Goal: Information Seeking & Learning: Learn about a topic

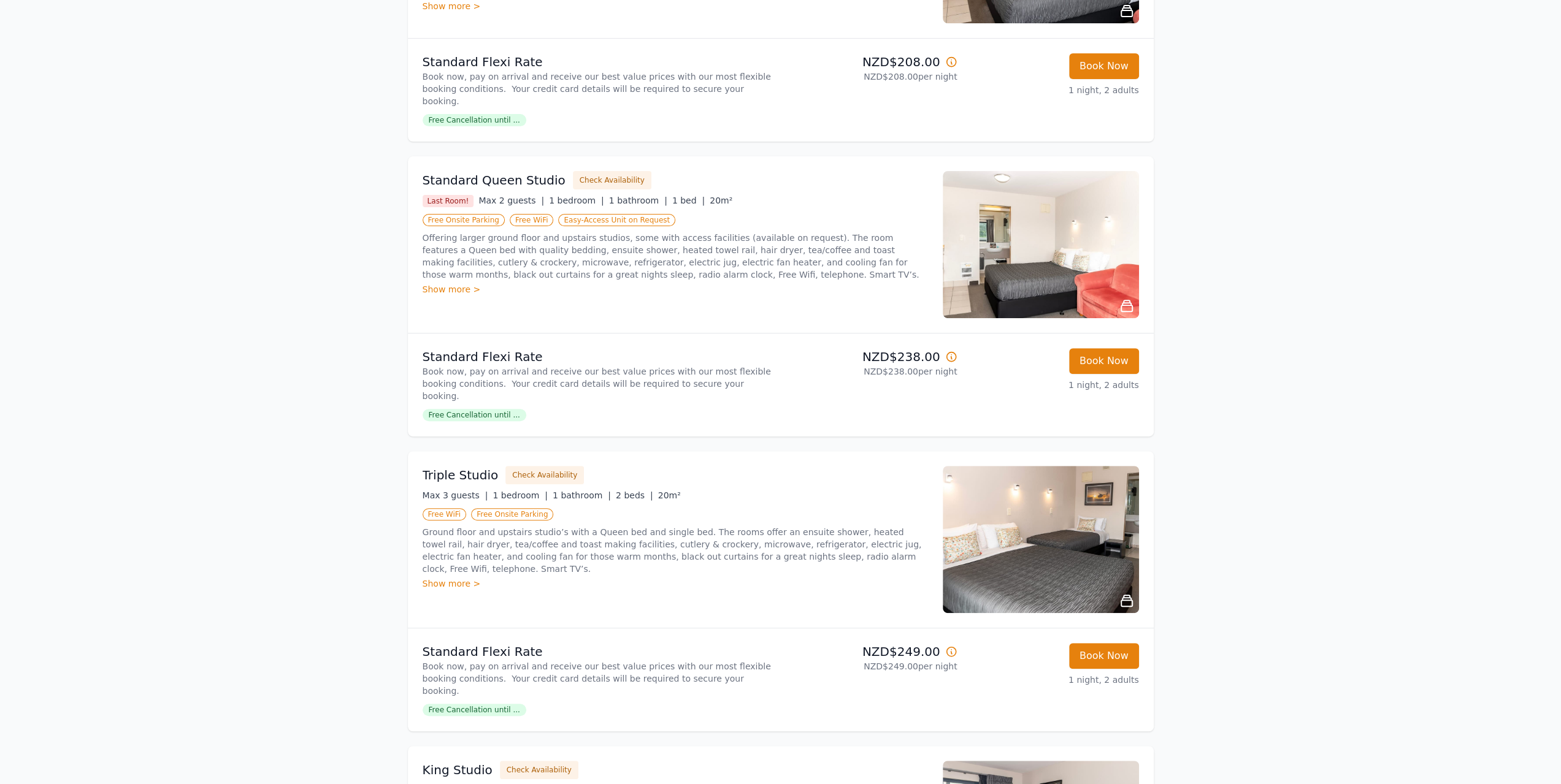
scroll to position [306, 0]
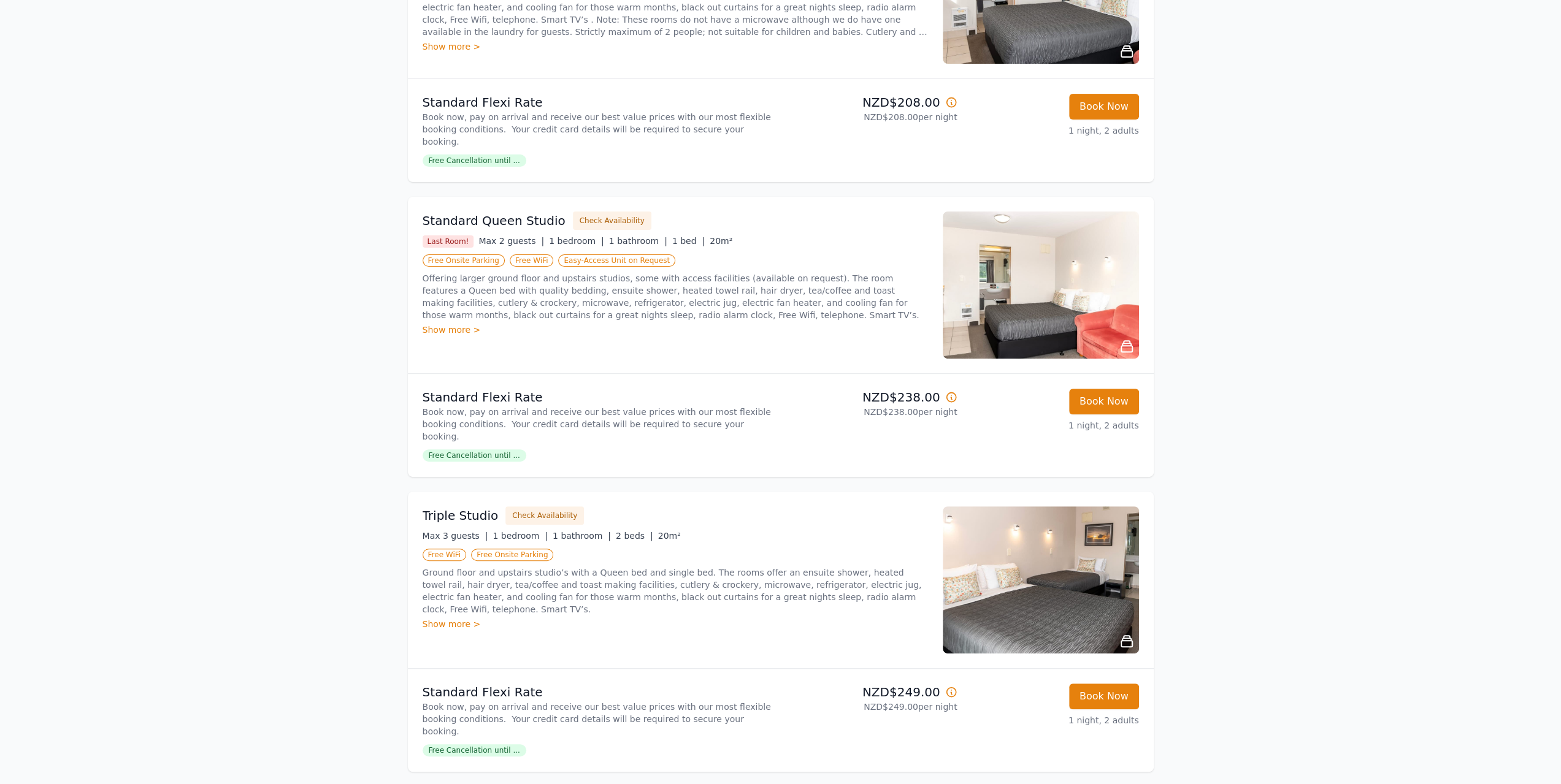
click at [1013, 544] on img at bounding box center [1041, 580] width 196 height 147
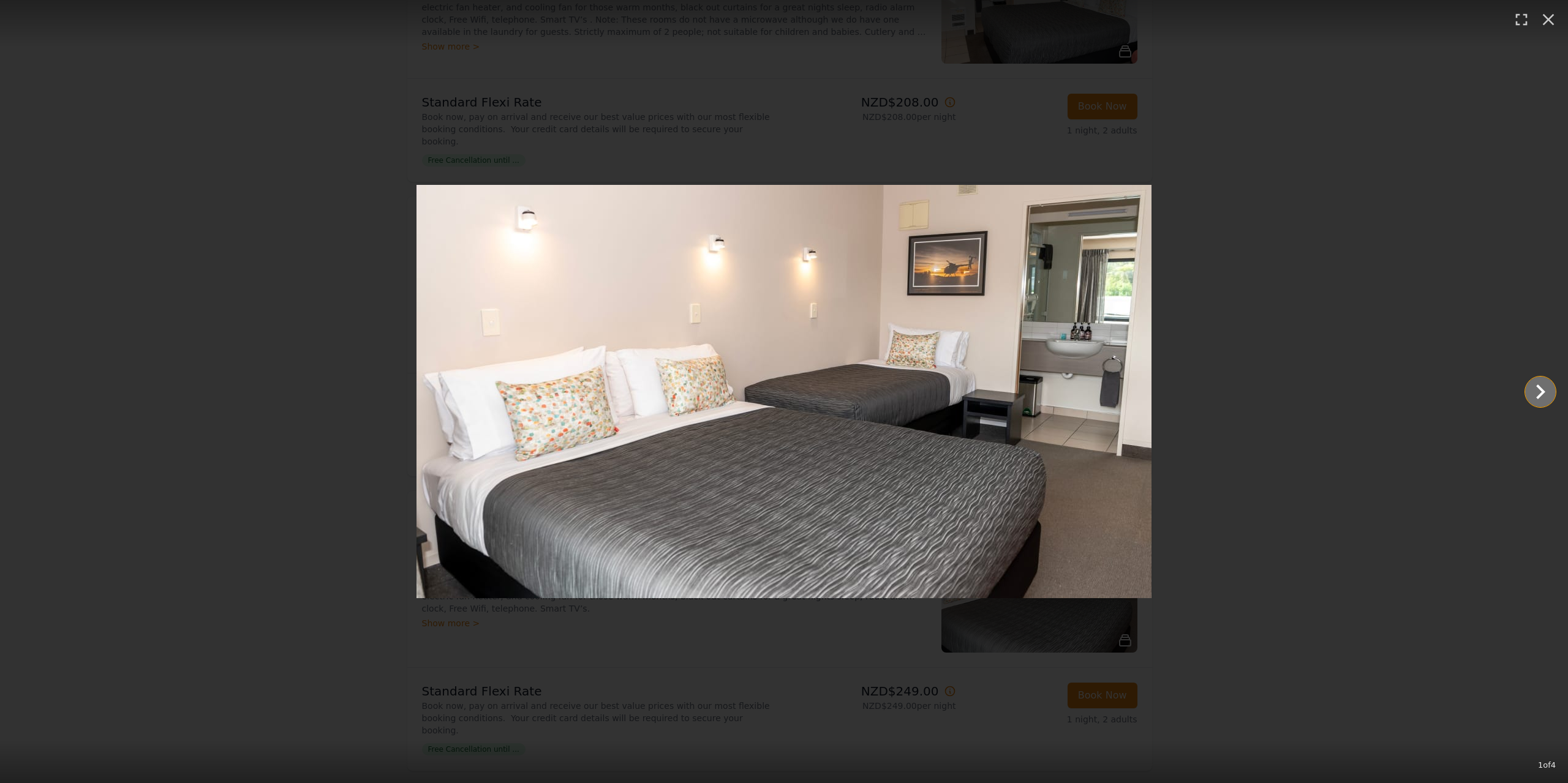
click at [1540, 401] on icon "Show slide 2 of 4" at bounding box center [1540, 392] width 30 height 30
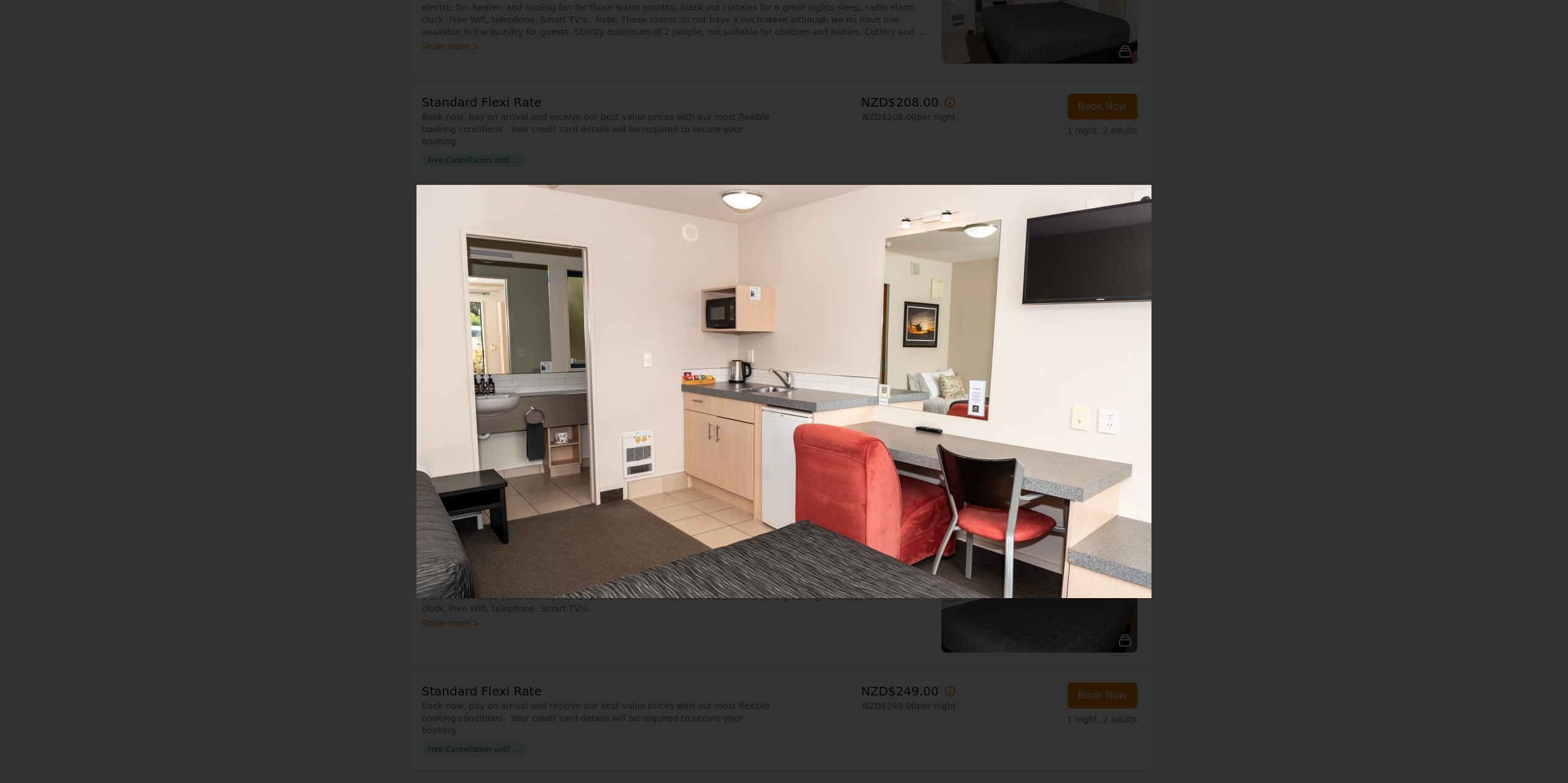
click at [1540, 401] on icon "Show slide 3 of 4" at bounding box center [1540, 392] width 30 height 30
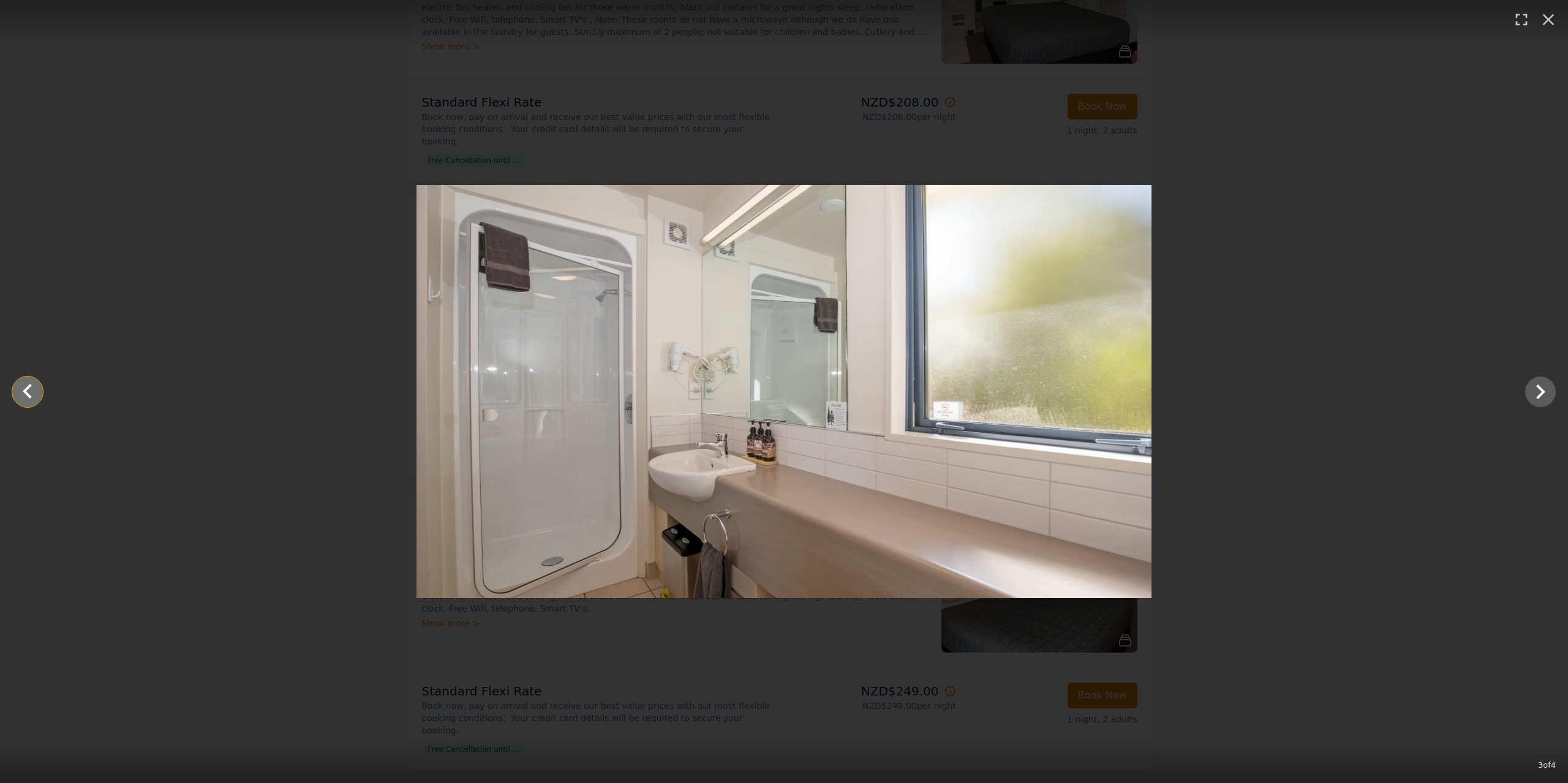
click at [22, 382] on icon "Show slide 2 of 4" at bounding box center [28, 392] width 30 height 30
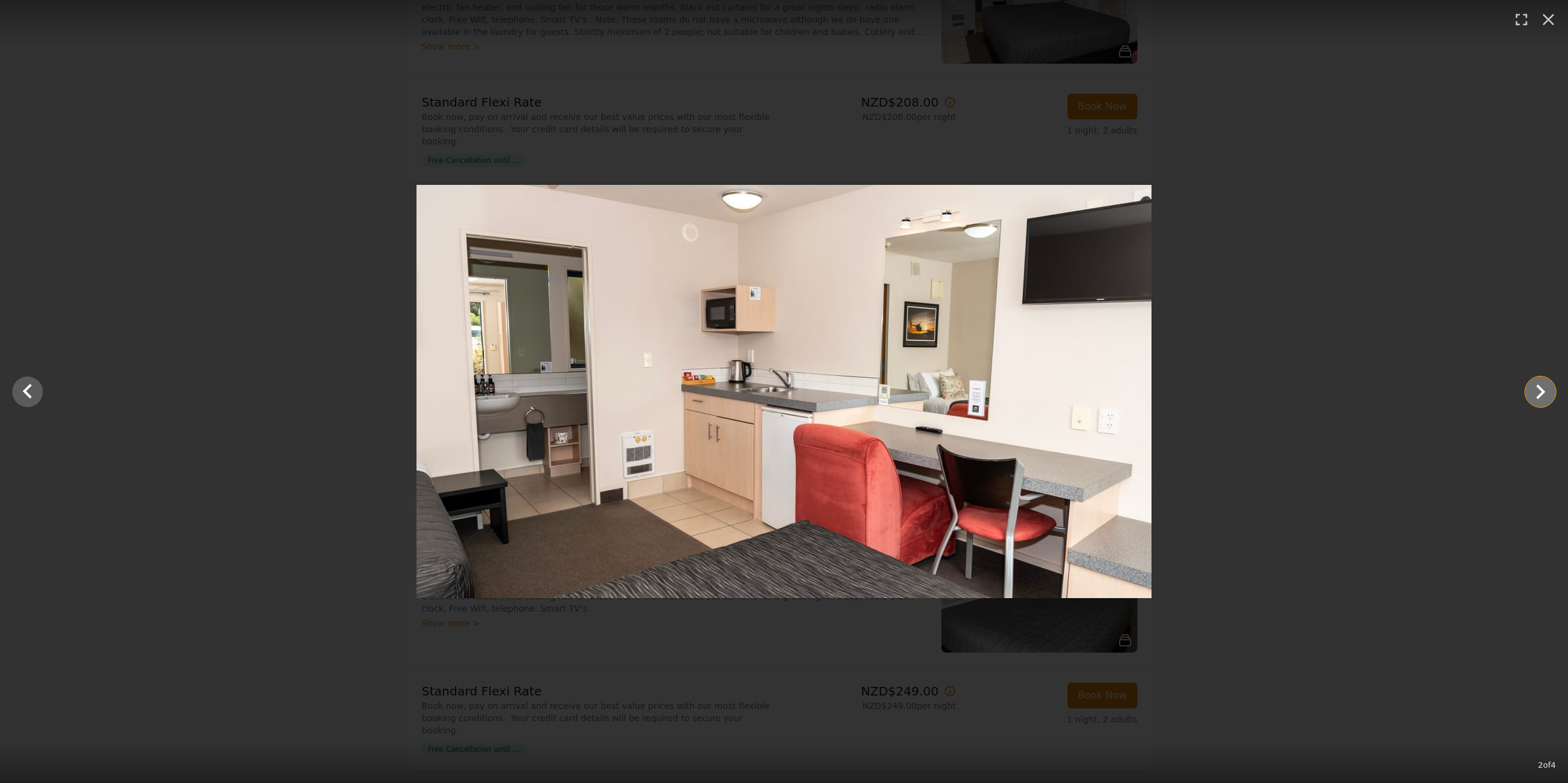
click at [1539, 403] on icon "Show slide 3 of 4" at bounding box center [1540, 392] width 30 height 30
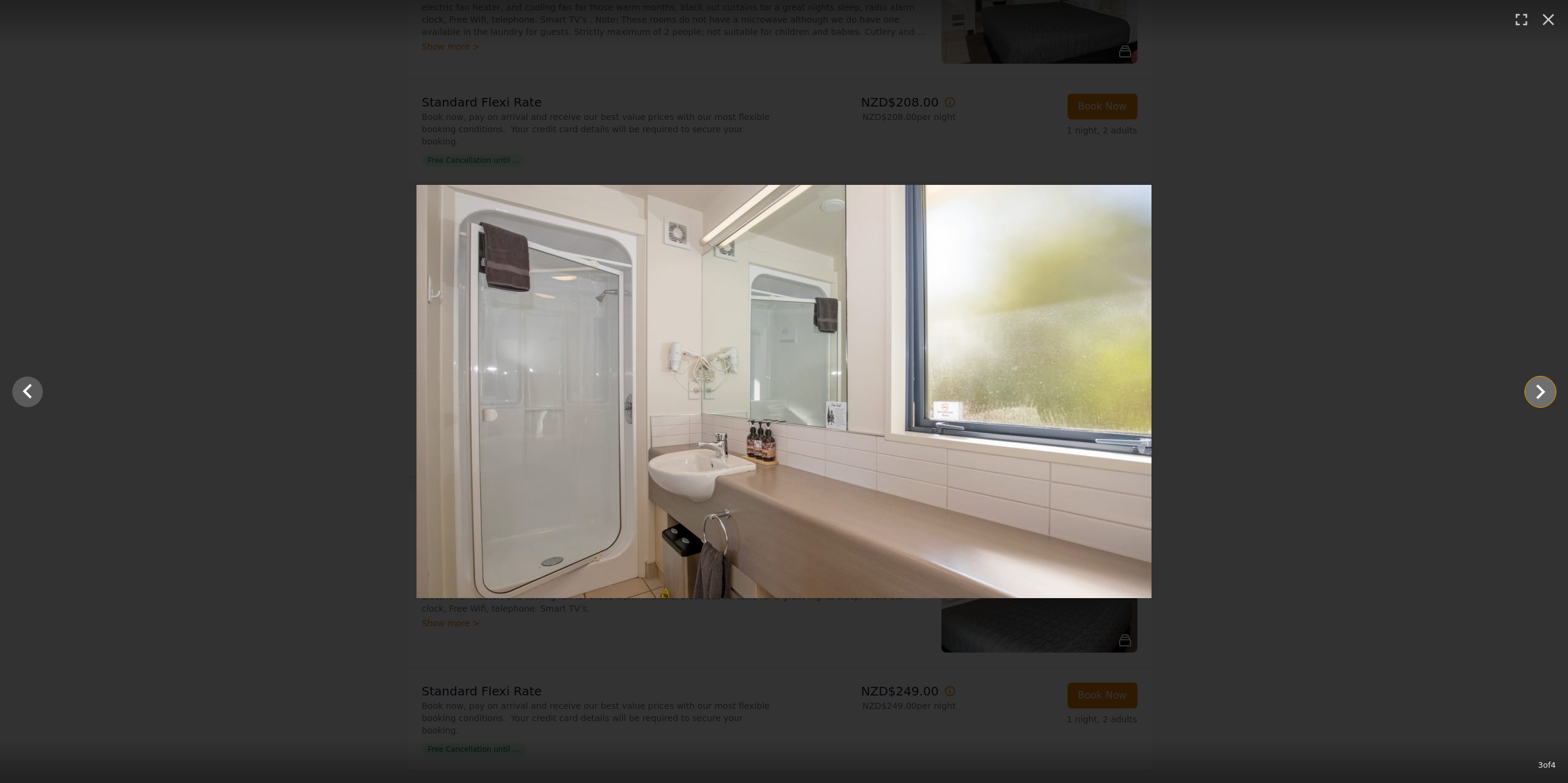
click at [1539, 403] on icon "Show slide 4 of 4" at bounding box center [1540, 392] width 30 height 30
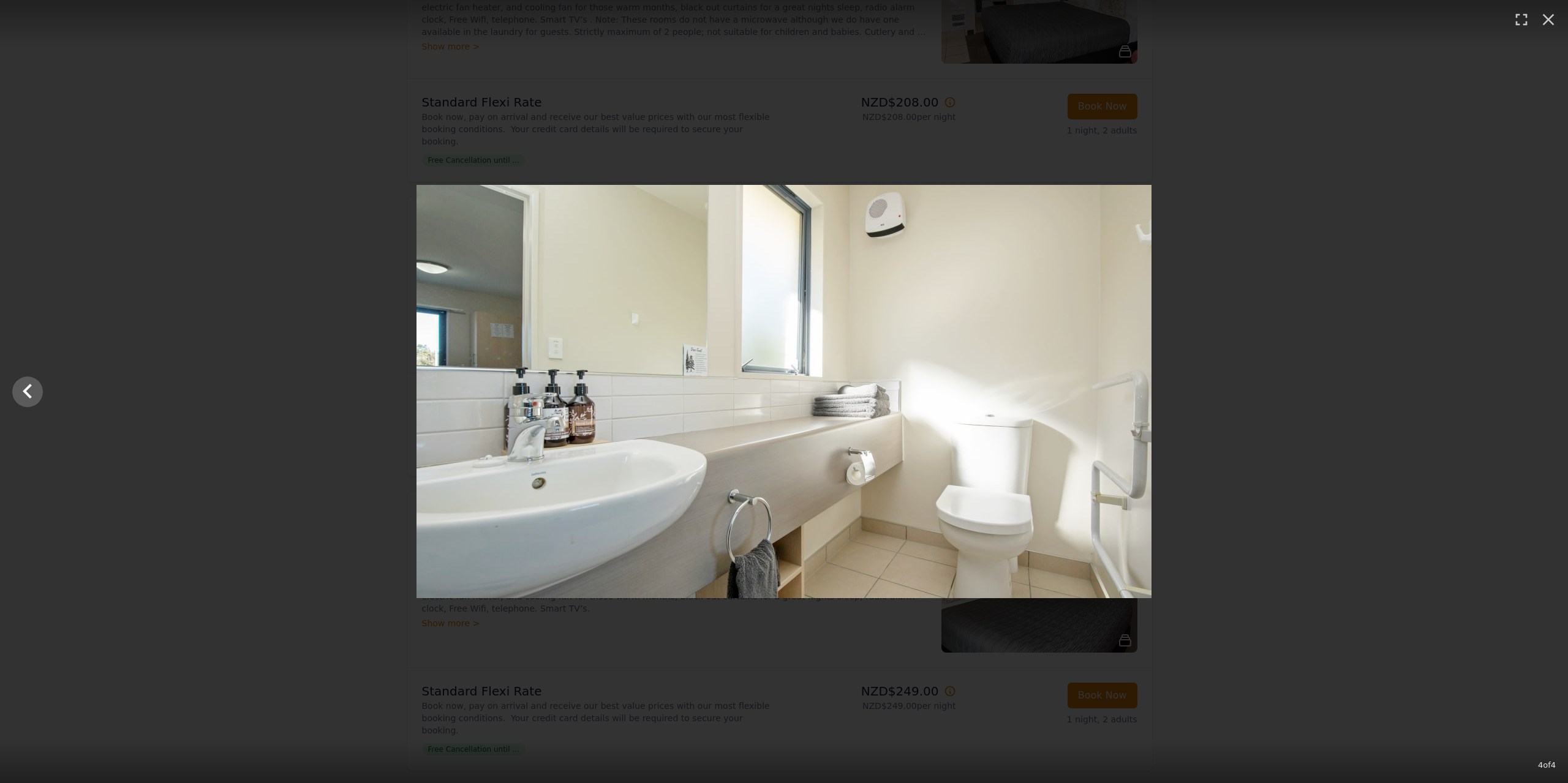
click at [1539, 403] on div at bounding box center [784, 391] width 1568 height 413
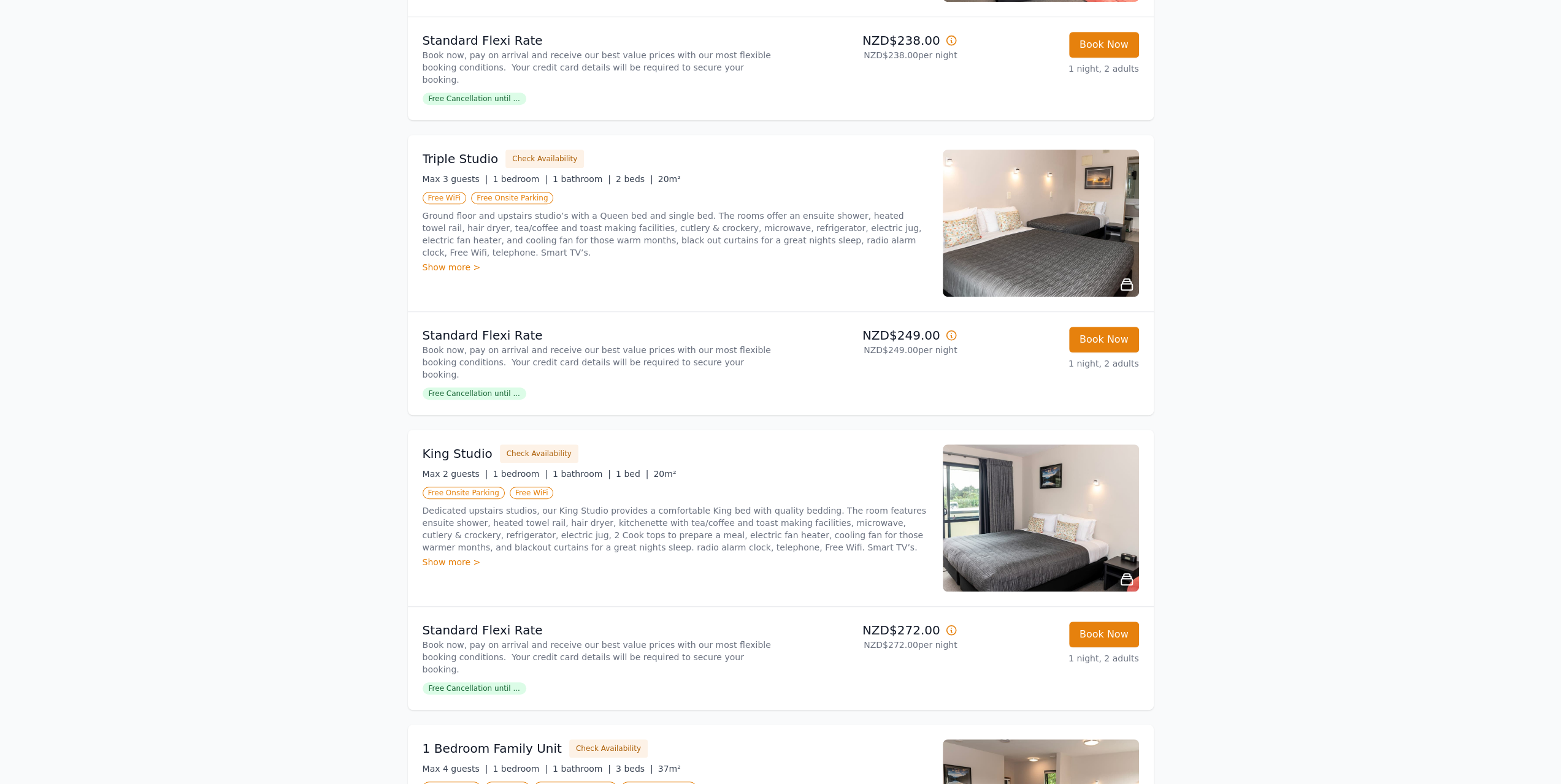
scroll to position [674, 0]
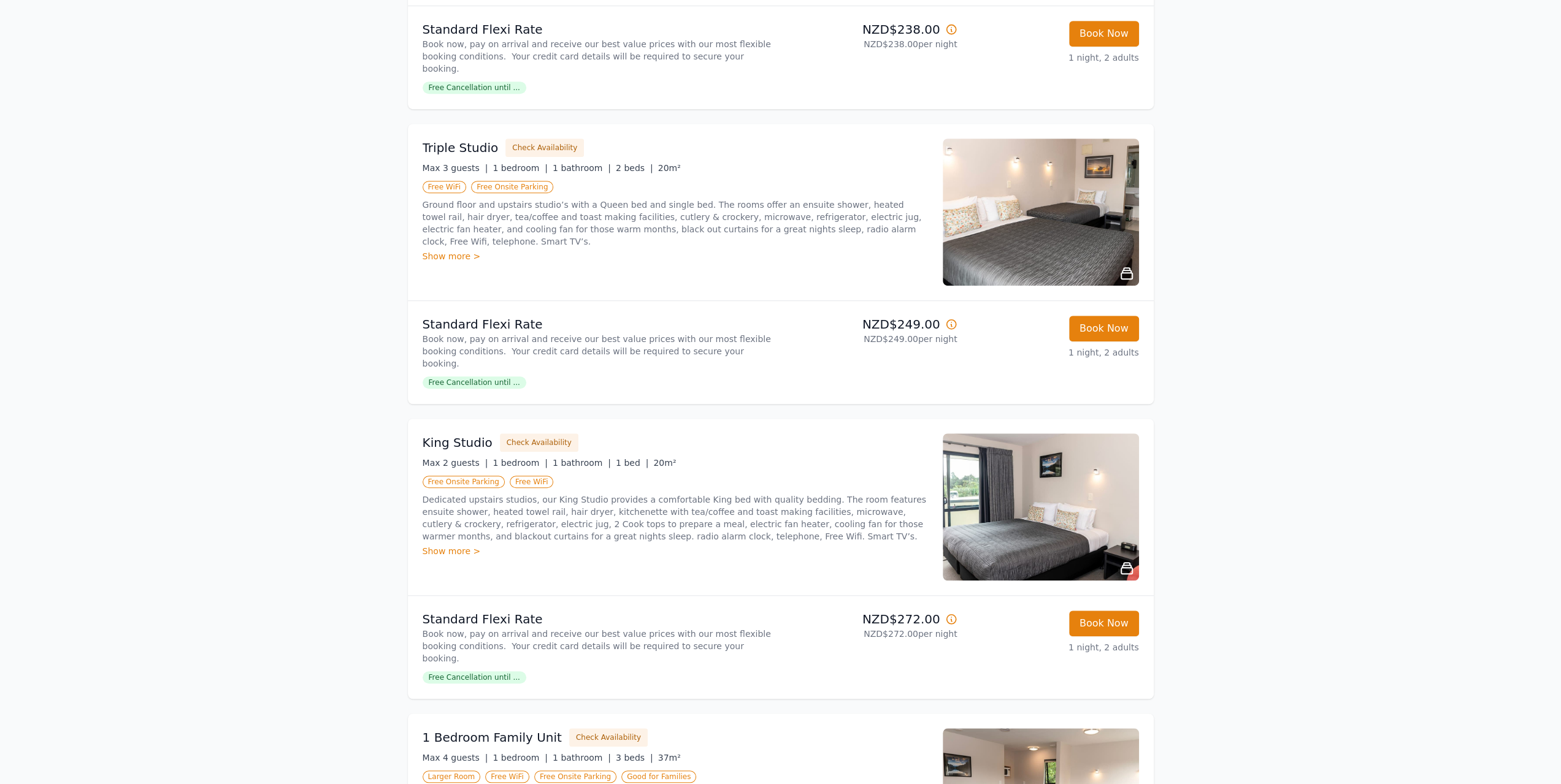
click at [988, 463] on img at bounding box center [1041, 507] width 196 height 147
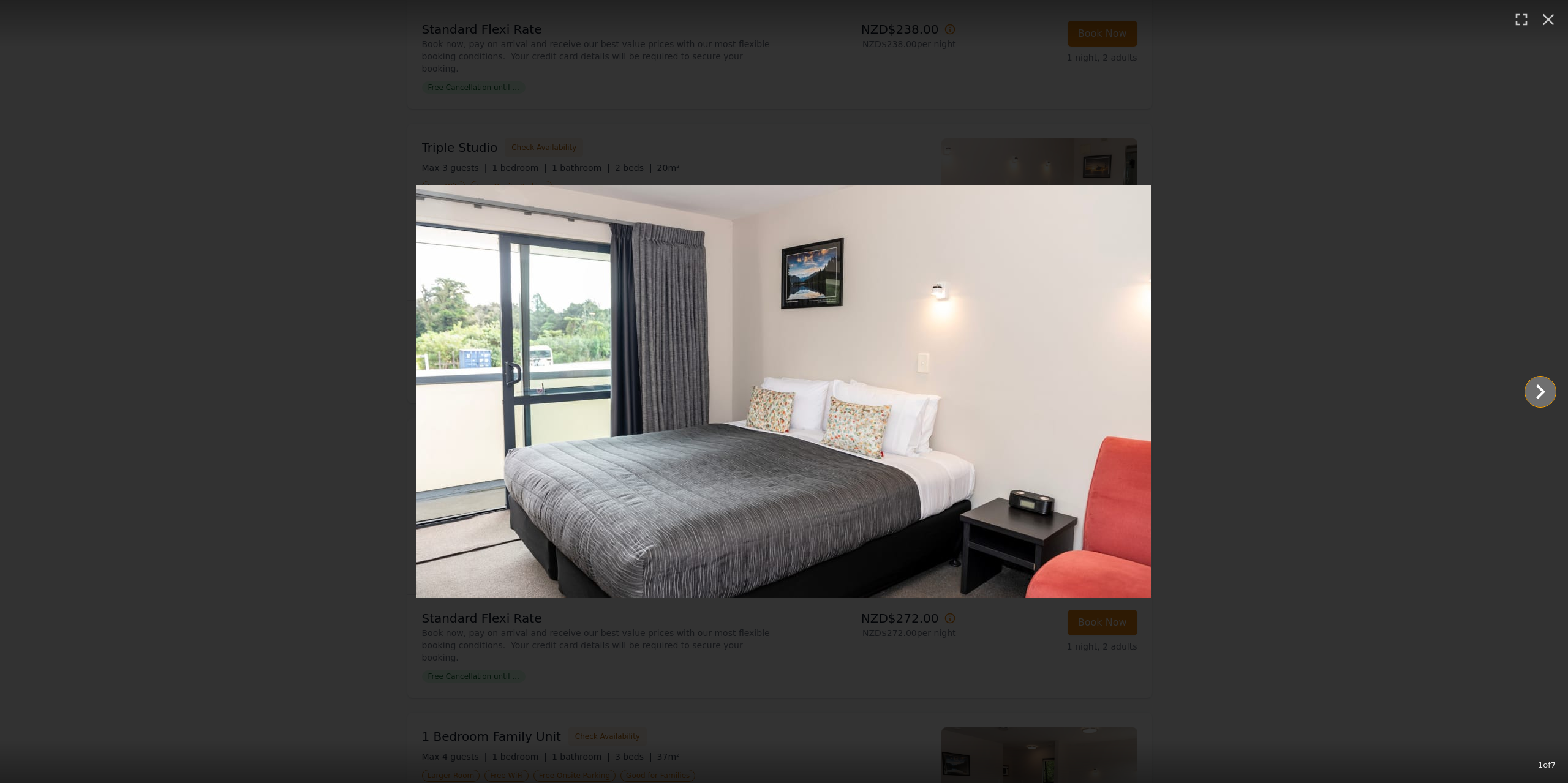
click at [1543, 393] on icon "Show slide 2 of 7" at bounding box center [1540, 392] width 30 height 30
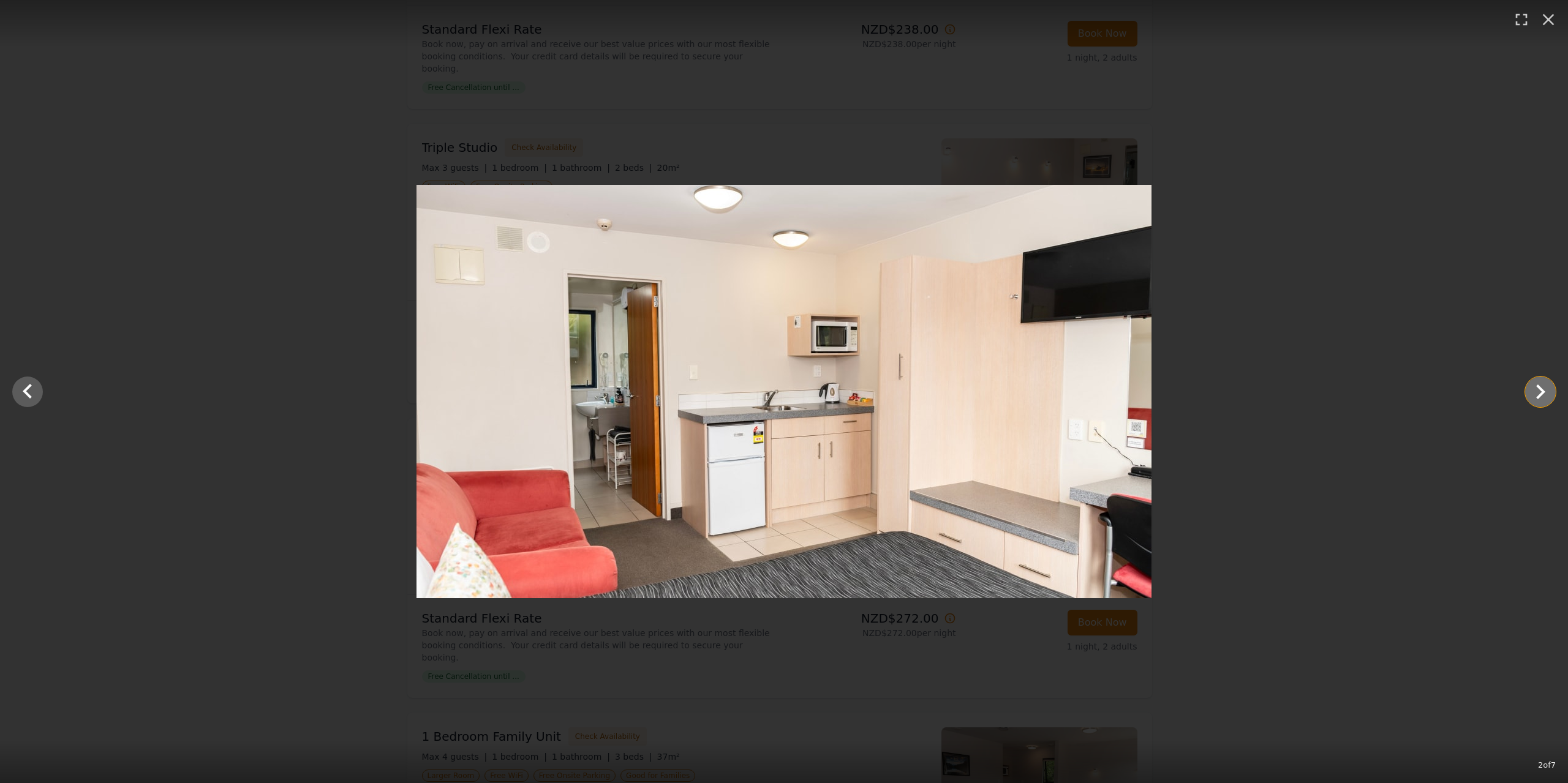
click at [1534, 384] on icon "Show slide 3 of 7" at bounding box center [1540, 392] width 30 height 30
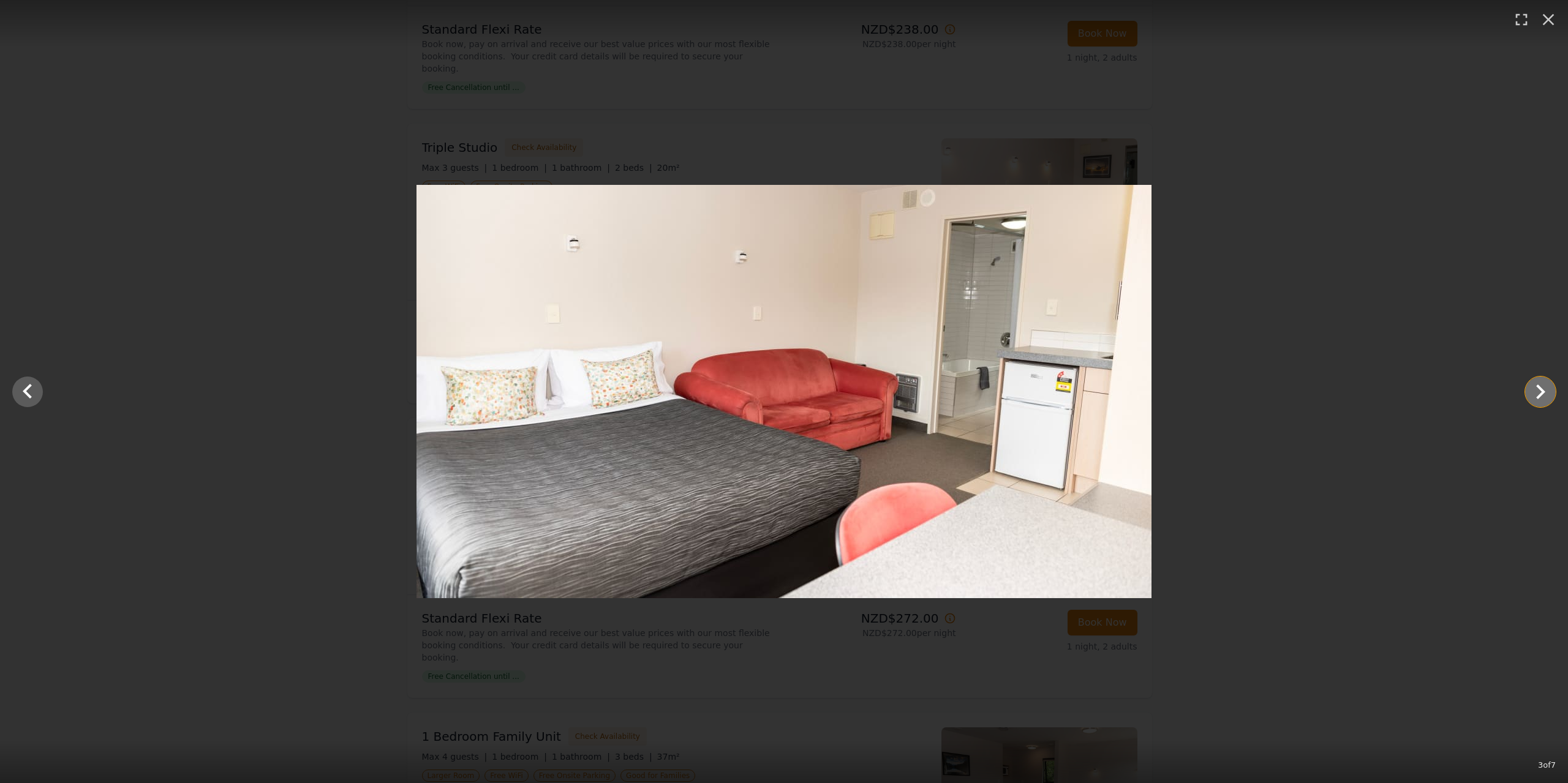
click at [1540, 393] on icon "Show slide 4 of 7" at bounding box center [1541, 392] width 9 height 14
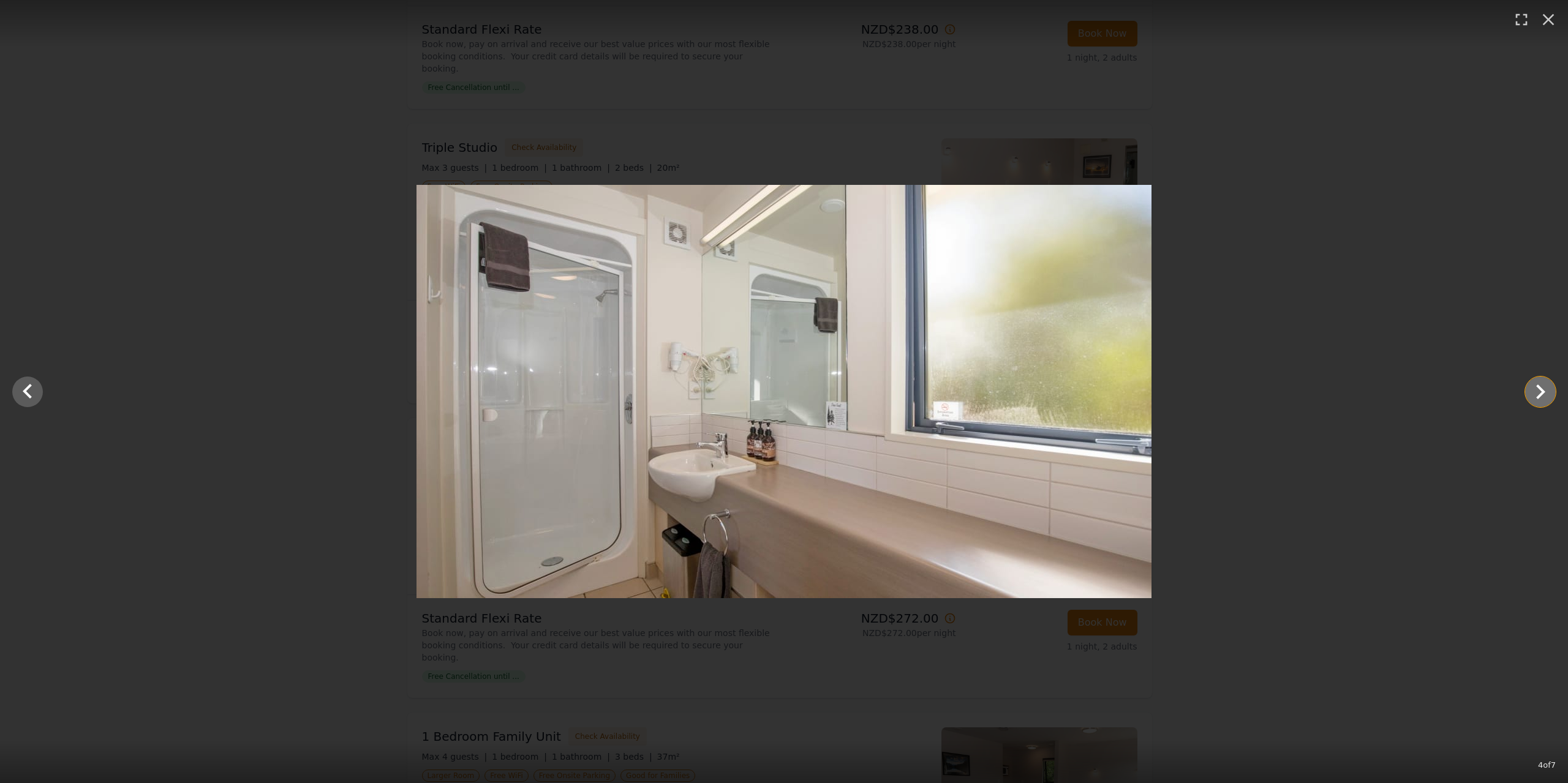
click at [1540, 393] on icon "Show slide 5 of 7" at bounding box center [1541, 392] width 9 height 14
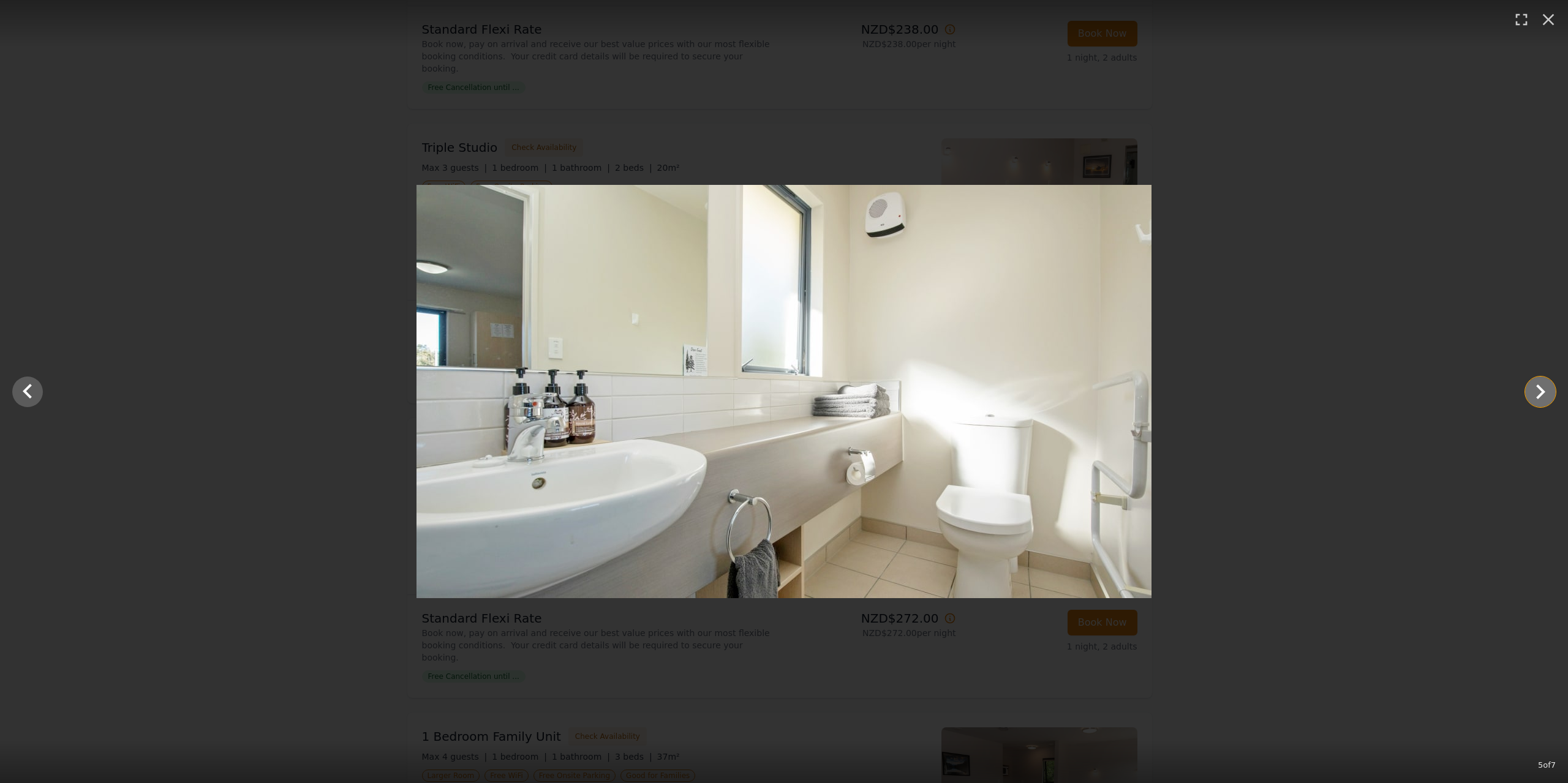
click at [1540, 393] on icon "Show slide 6 of 7" at bounding box center [1541, 392] width 9 height 14
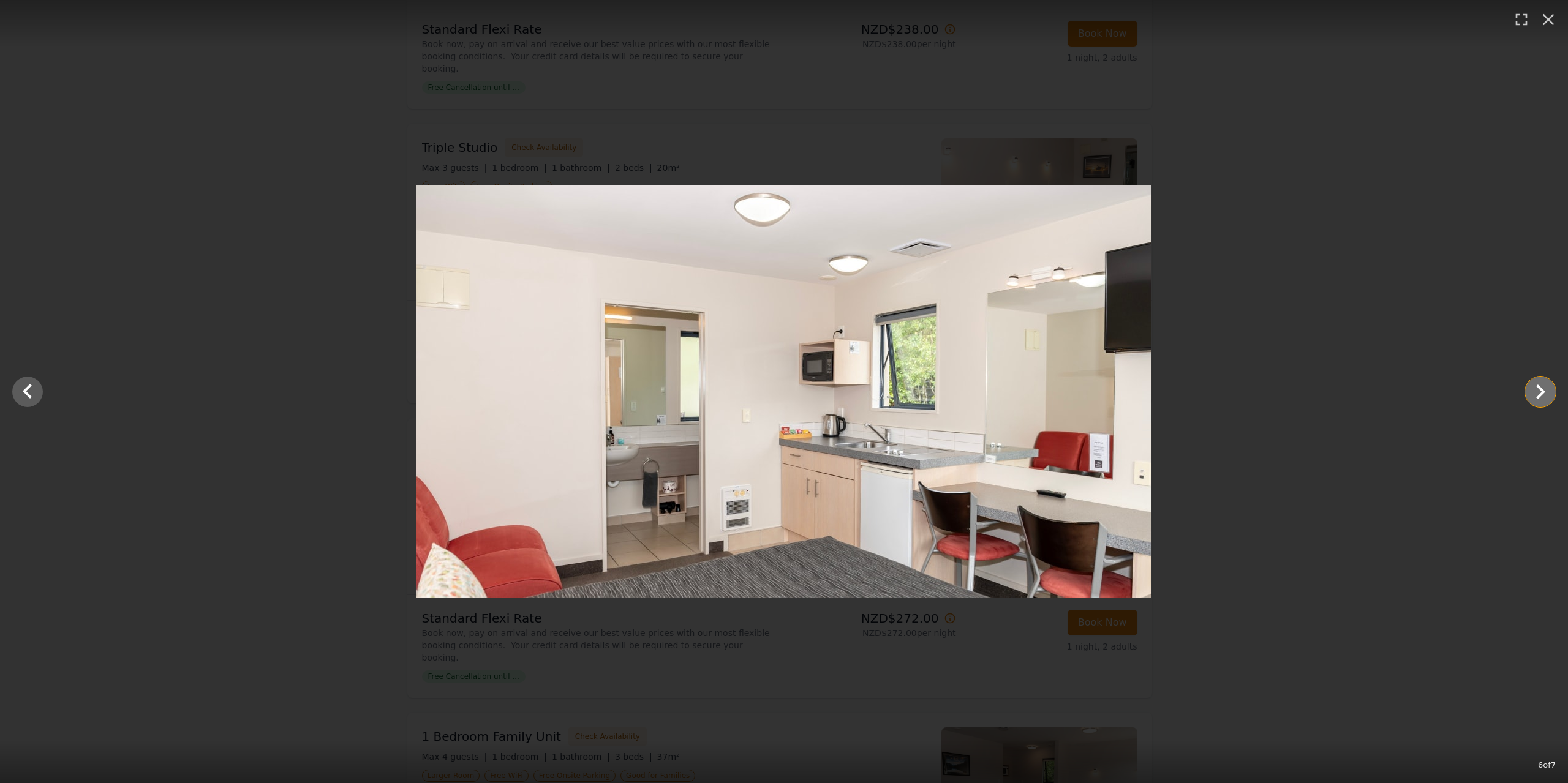
click at [1540, 393] on icon "Show slide 7 of 7" at bounding box center [1541, 392] width 9 height 14
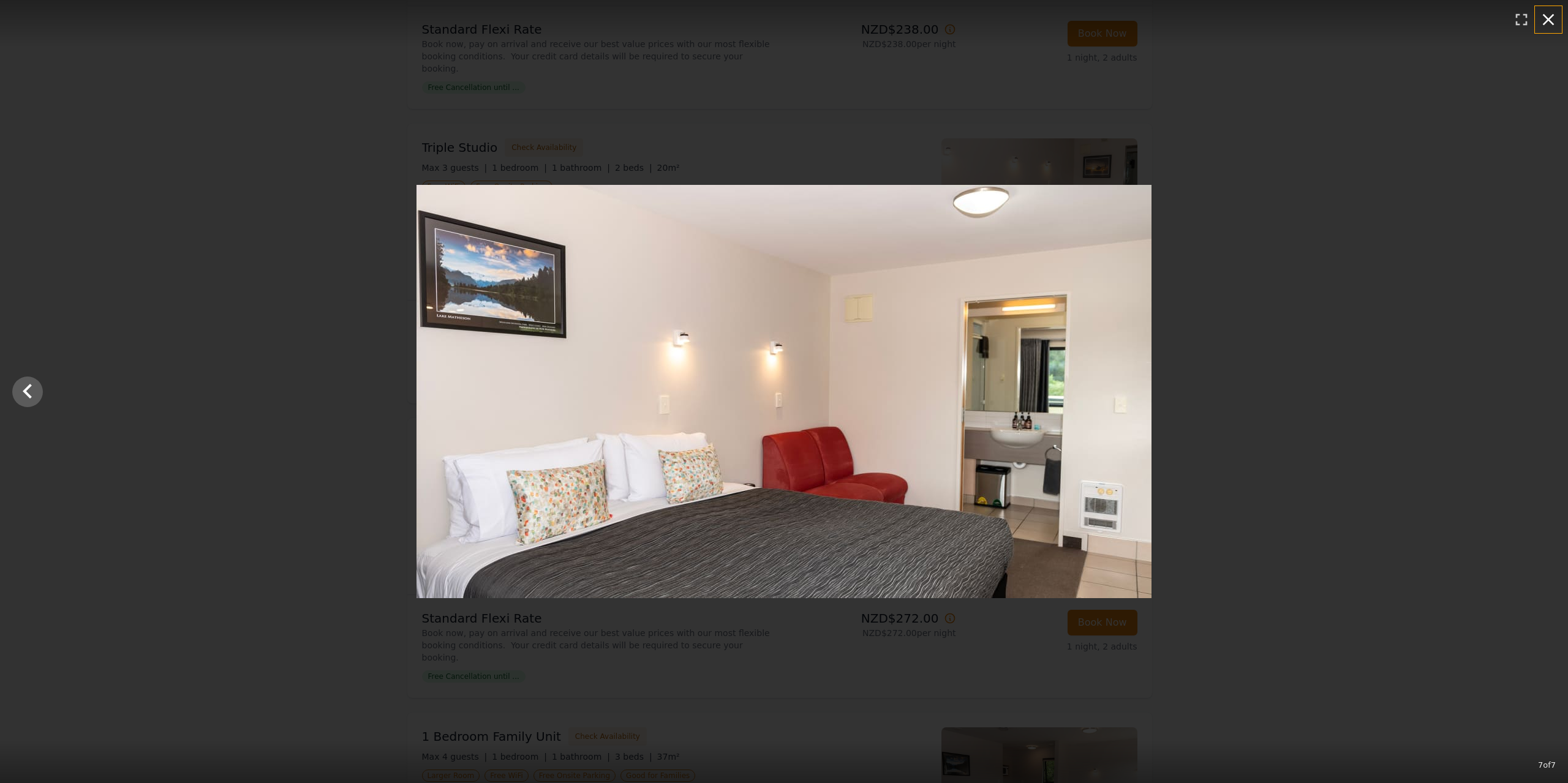
click at [1544, 19] on icon "button" at bounding box center [1548, 20] width 20 height 20
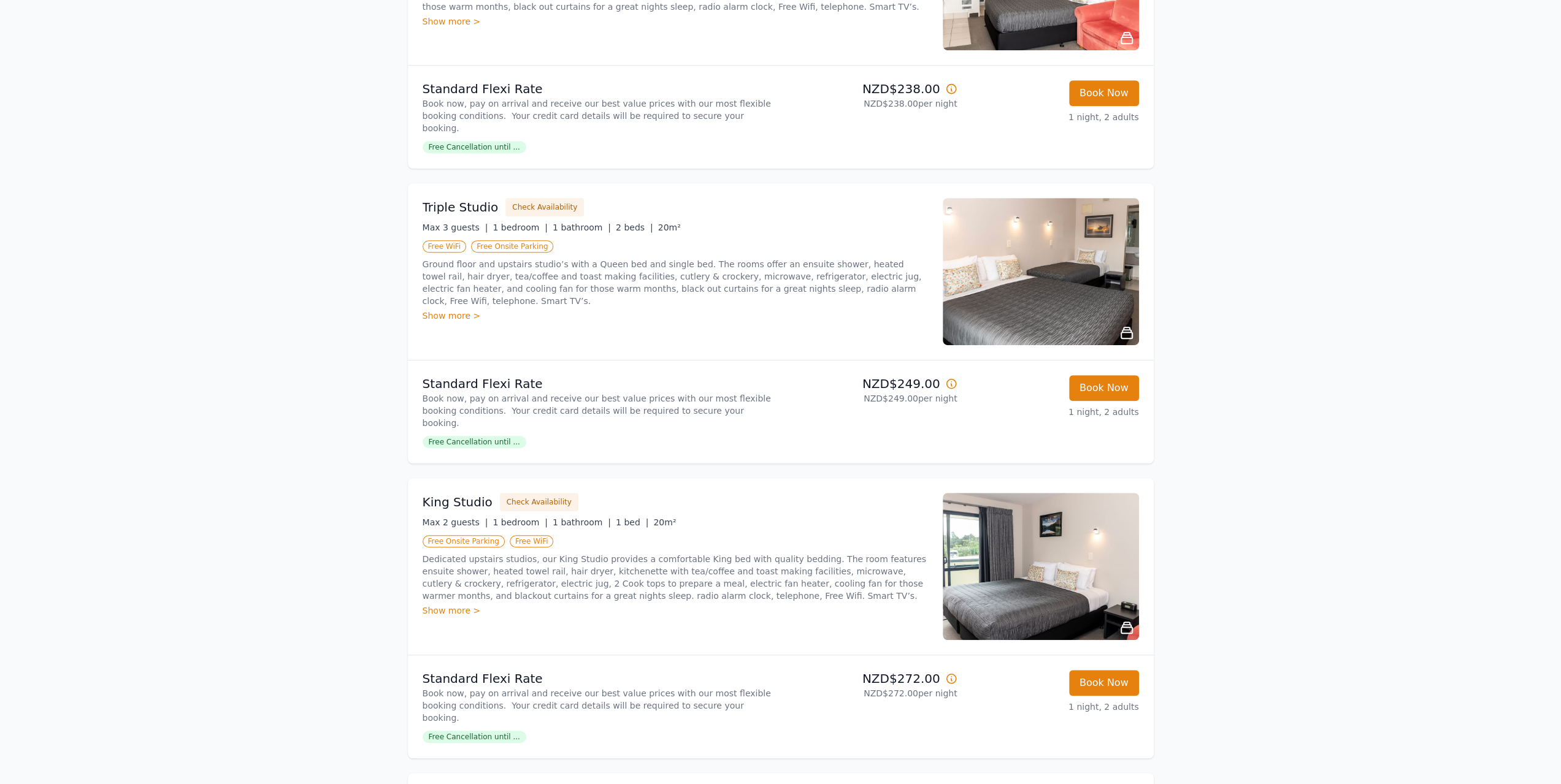
scroll to position [613, 0]
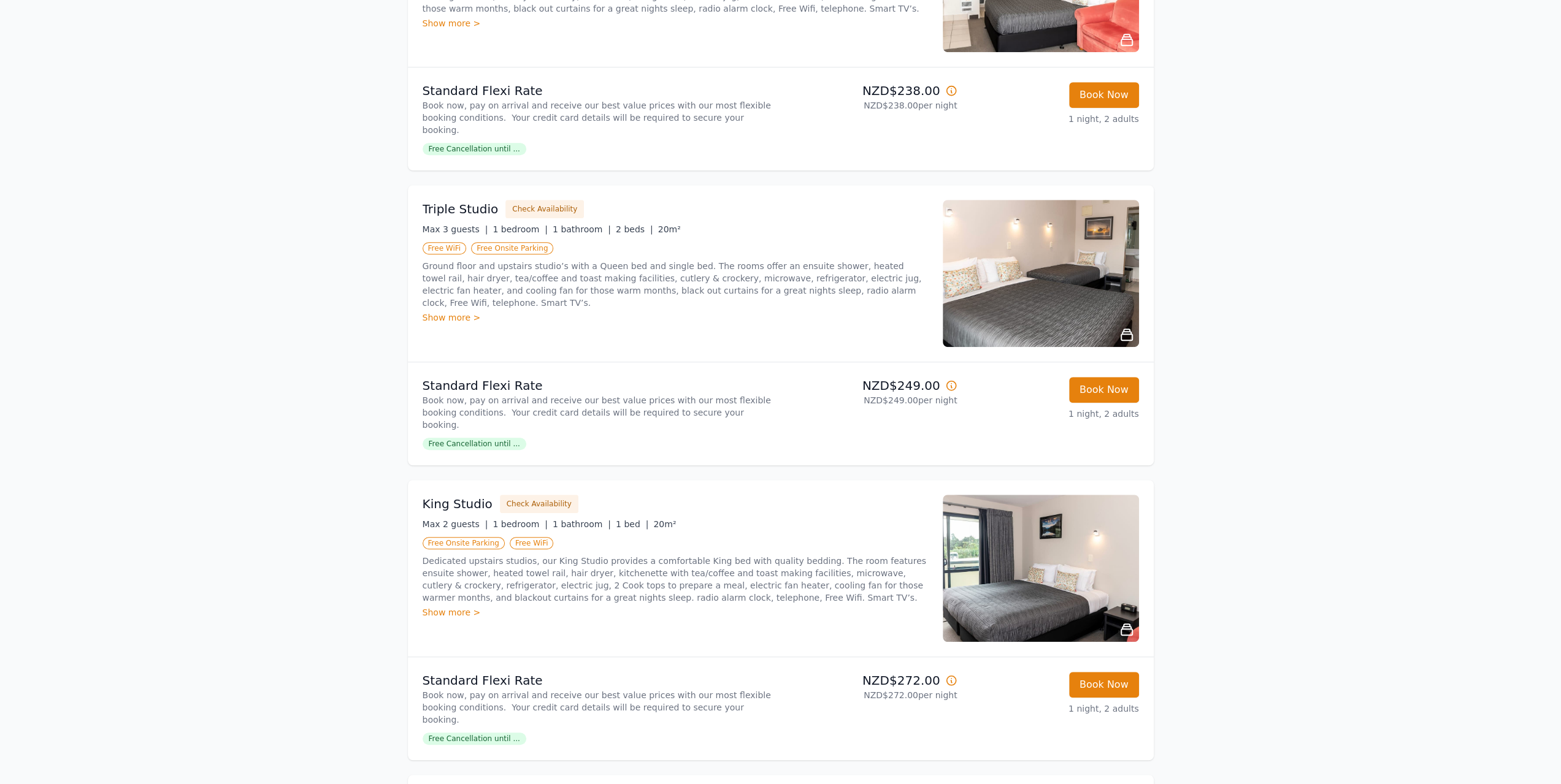
click at [1008, 537] on img at bounding box center [1041, 568] width 196 height 147
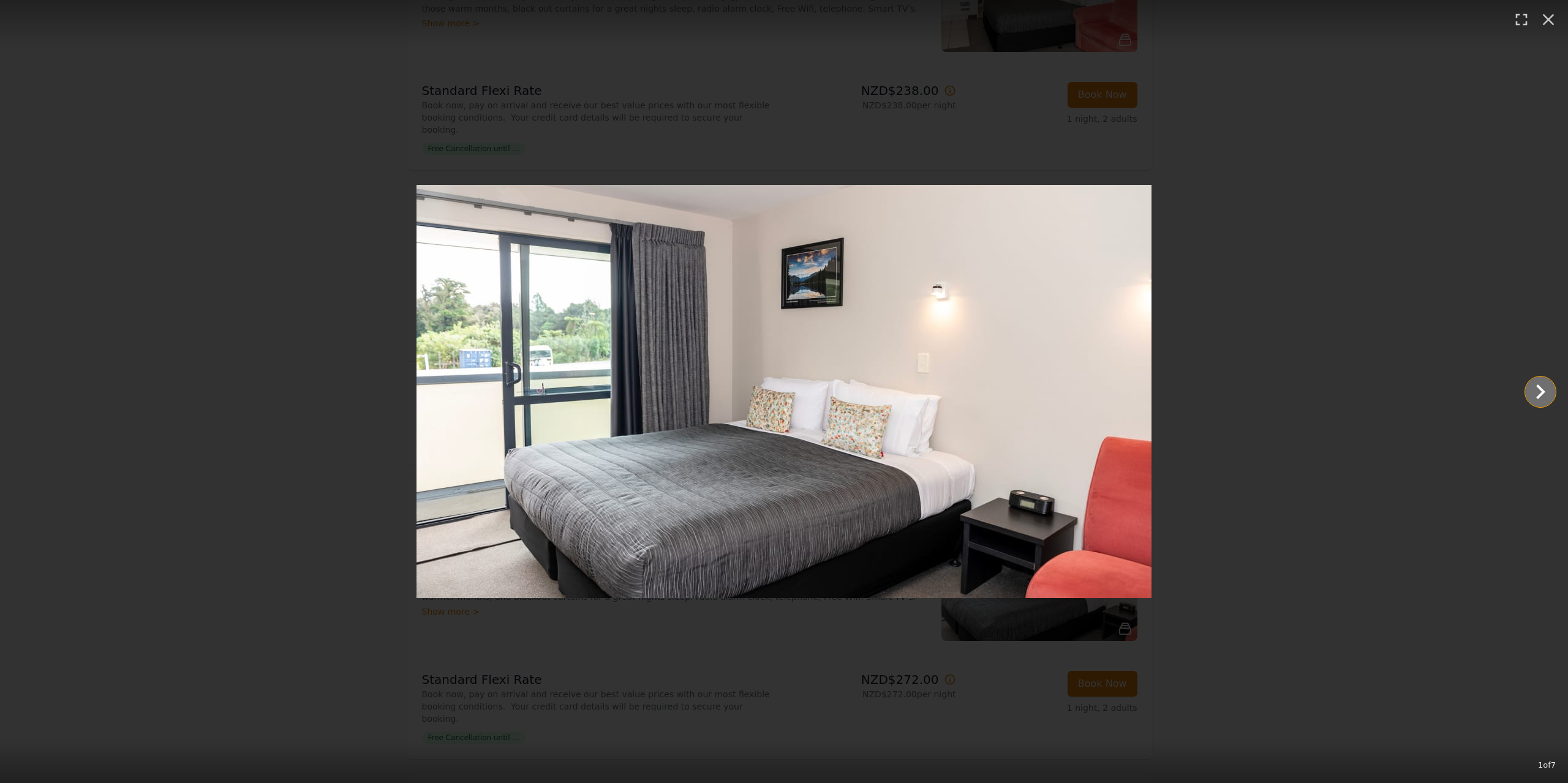
click at [1539, 384] on icon "Show slide 2 of 7" at bounding box center [1540, 392] width 30 height 30
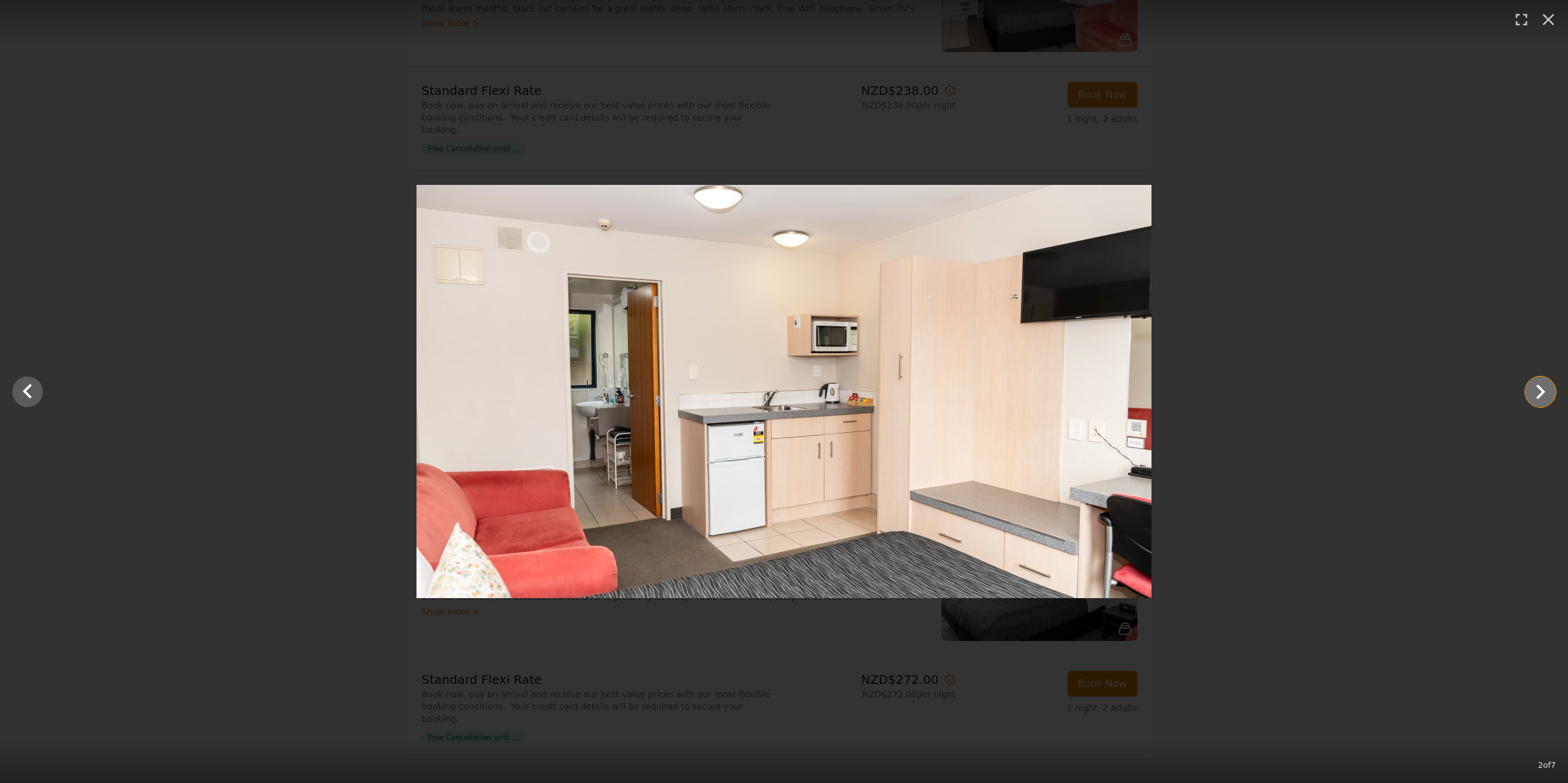
click at [1539, 384] on icon "Show slide 3 of 7" at bounding box center [1540, 392] width 30 height 30
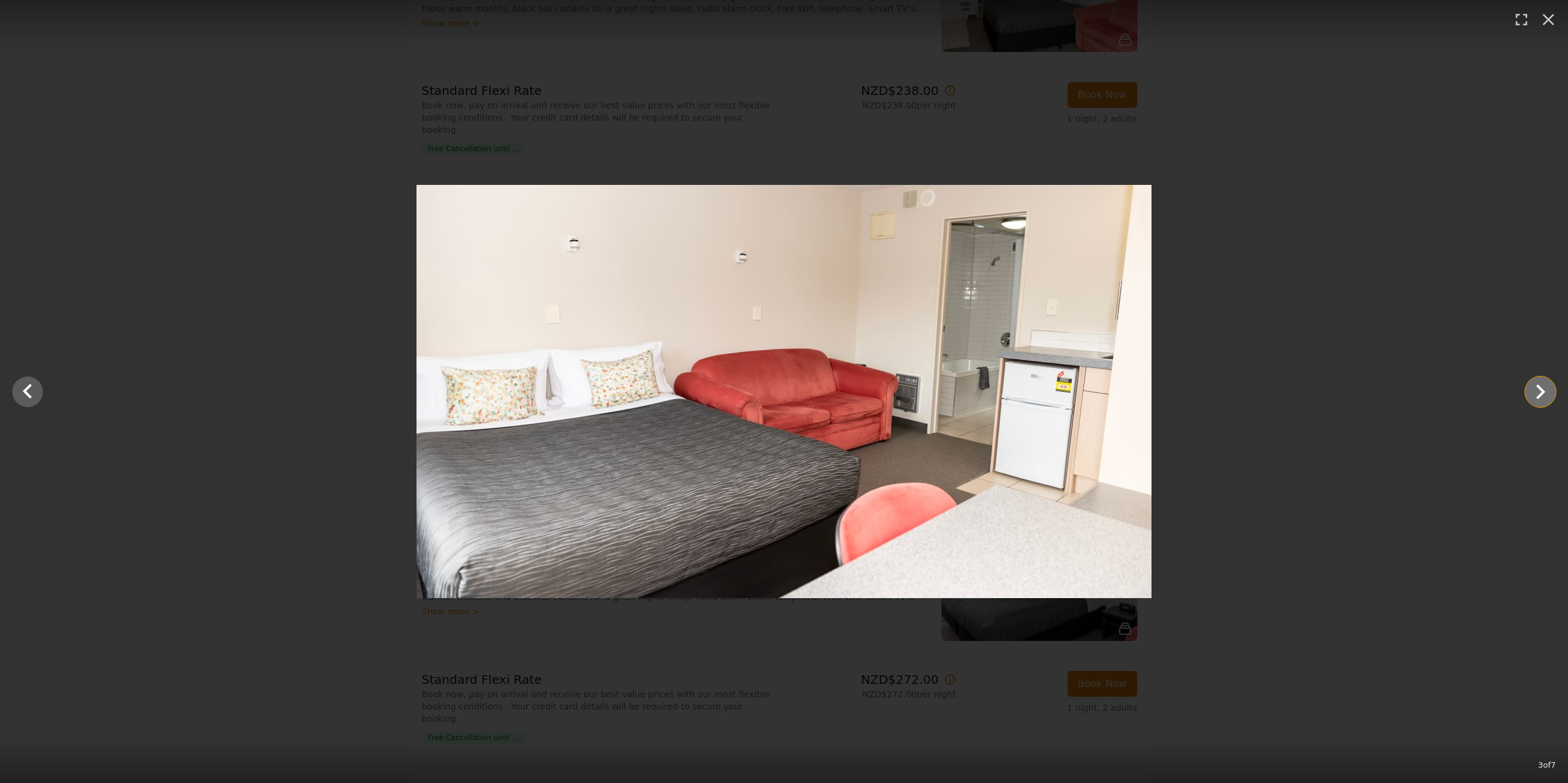
click at [1539, 384] on icon "Show slide 4 of 7" at bounding box center [1540, 392] width 30 height 30
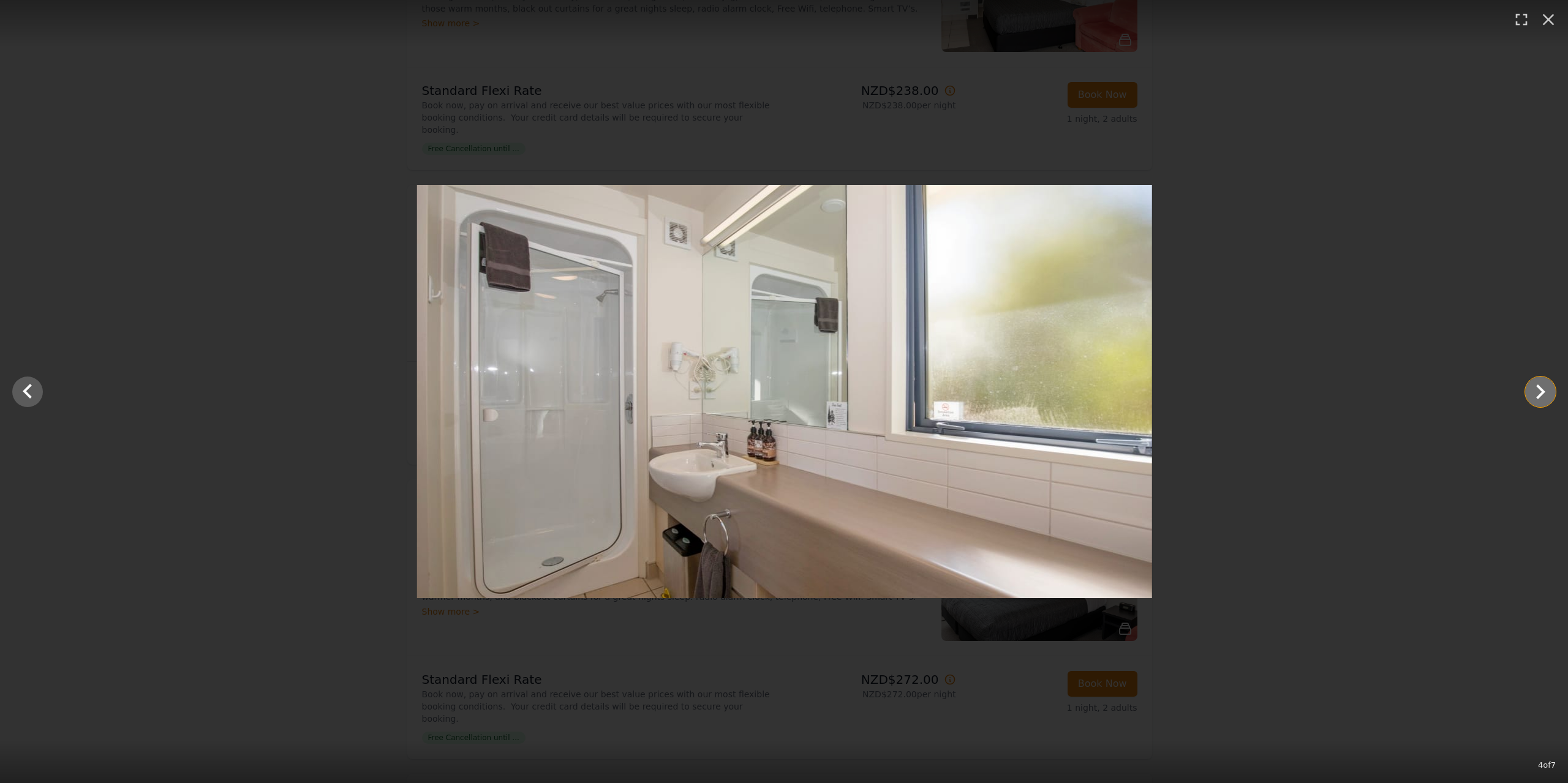
click at [1539, 384] on icon "Show slide 5 of 7" at bounding box center [1540, 392] width 30 height 30
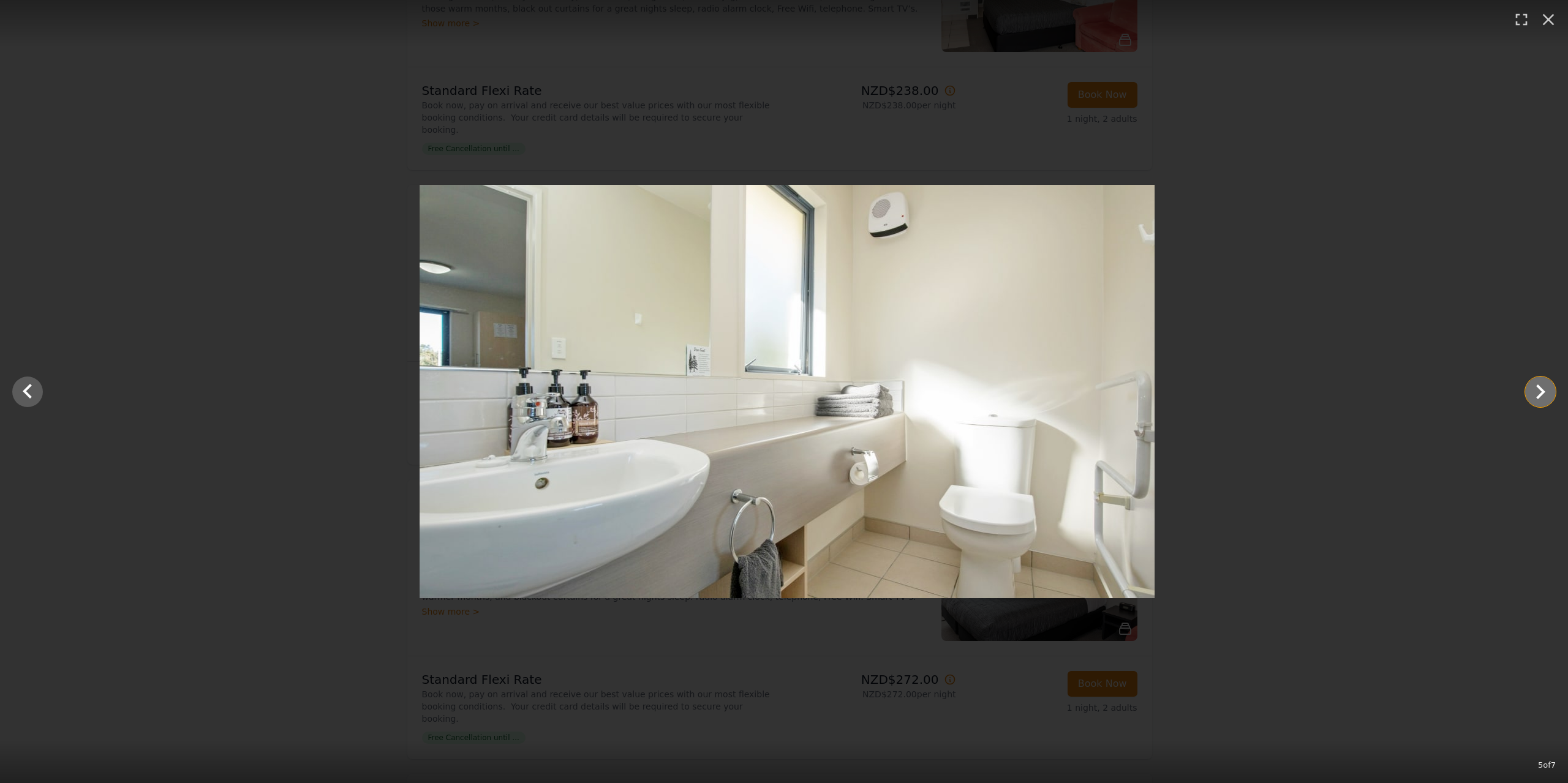
click at [1539, 384] on icon "Show slide 6 of 7" at bounding box center [1540, 392] width 30 height 30
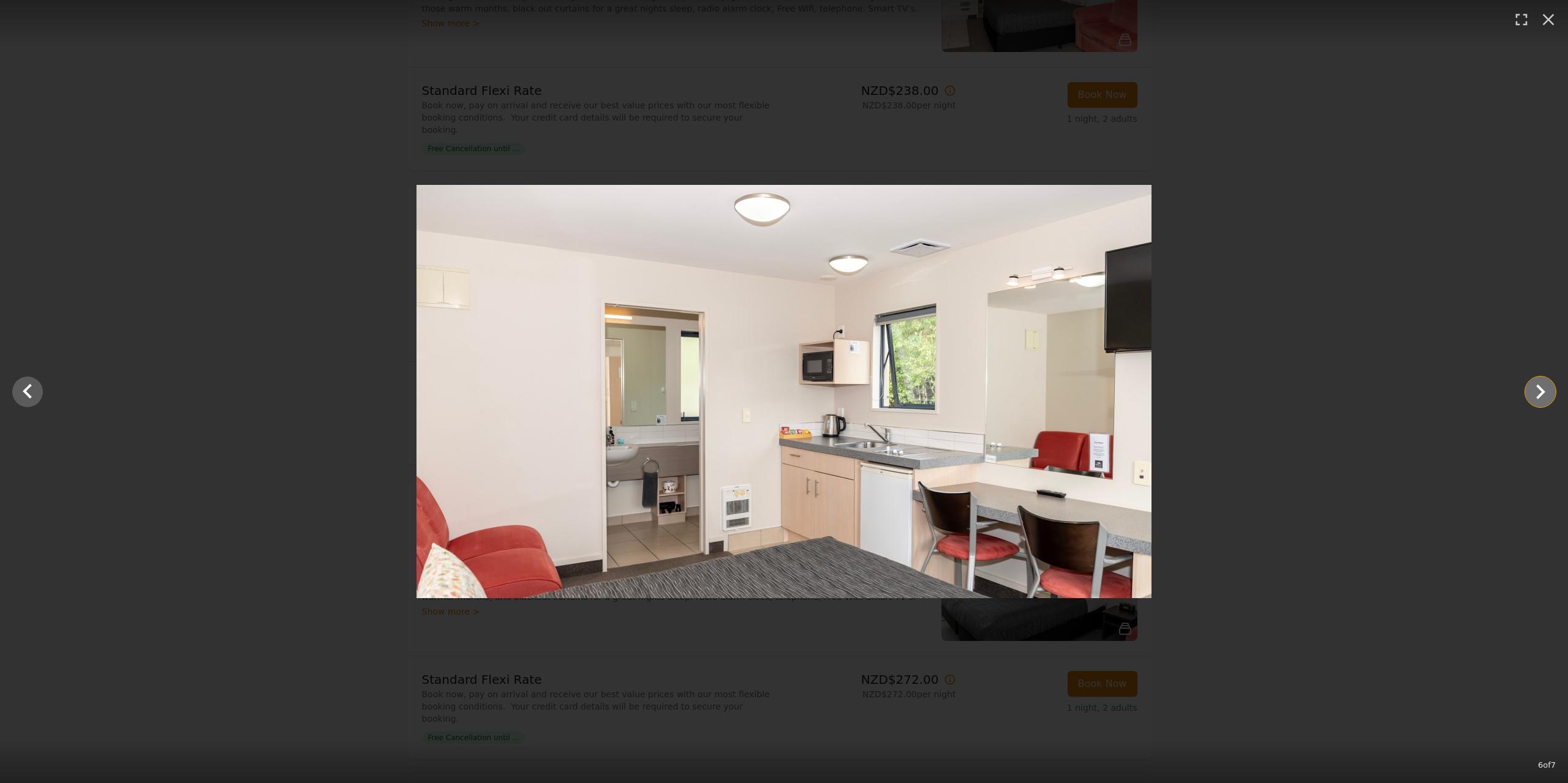
click at [1548, 396] on icon "Show slide 7 of 7" at bounding box center [1540, 392] width 30 height 30
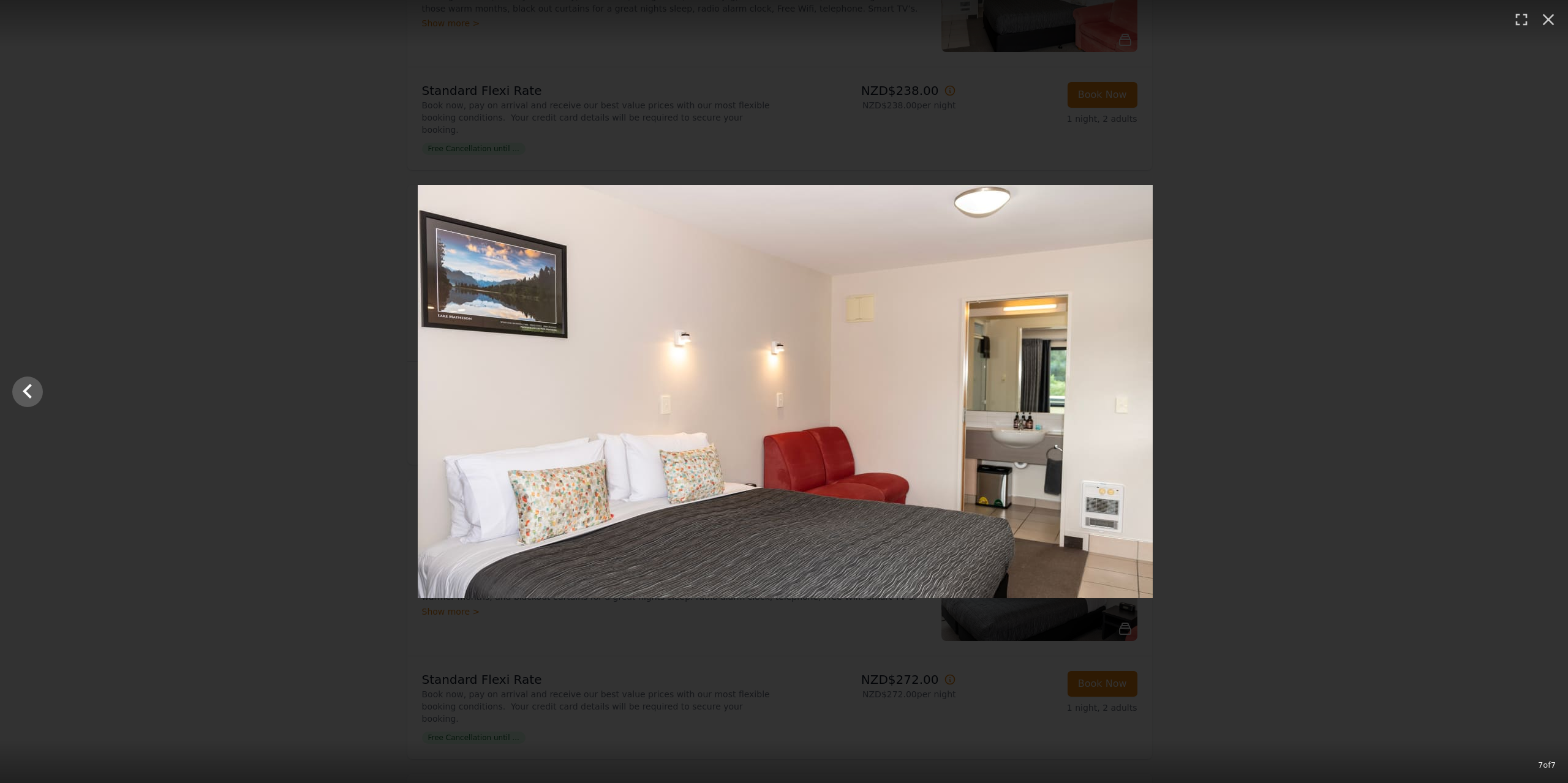
click at [1554, 399] on div at bounding box center [785, 391] width 1568 height 413
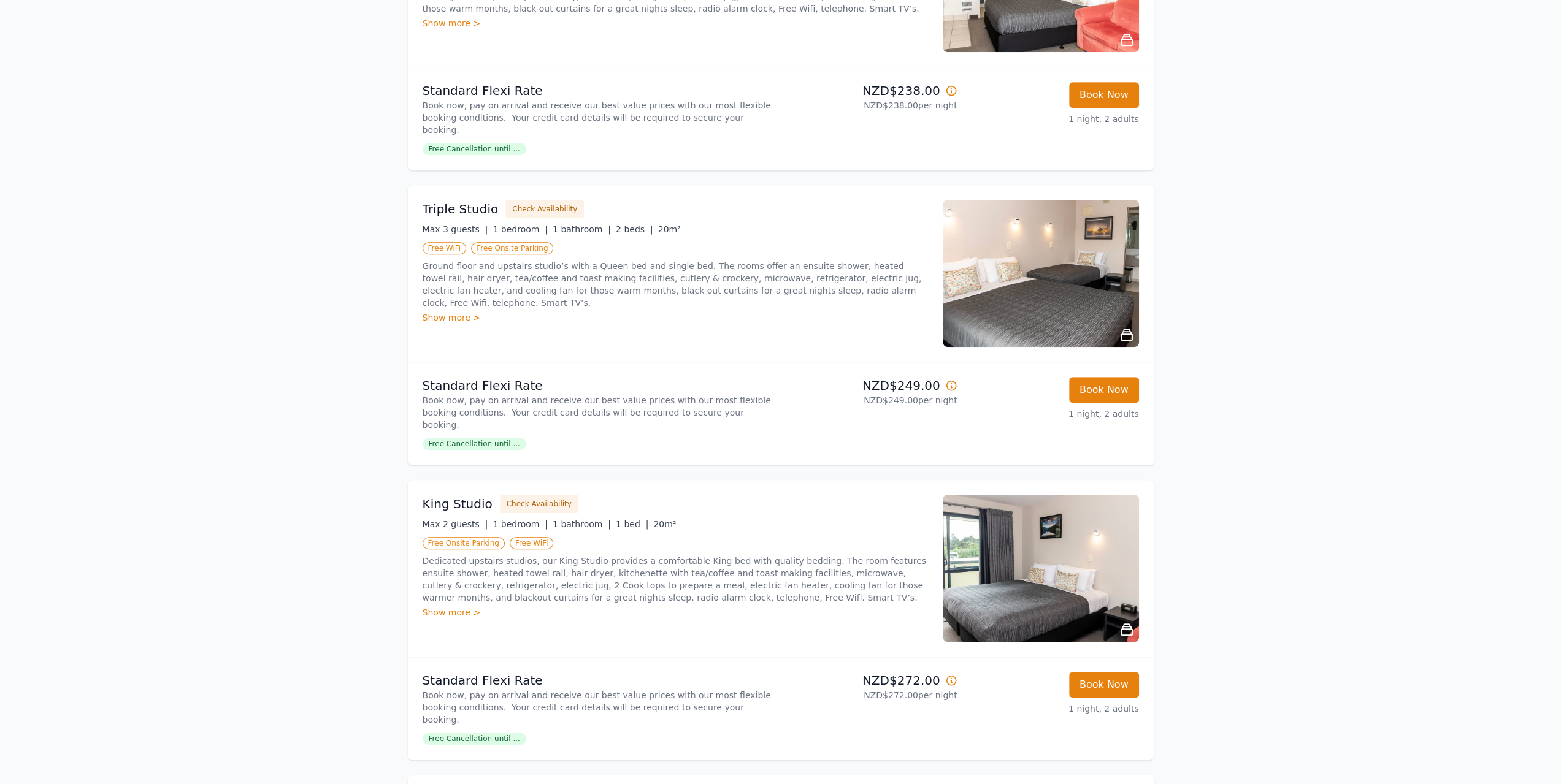
click at [1008, 530] on img at bounding box center [1041, 568] width 196 height 147
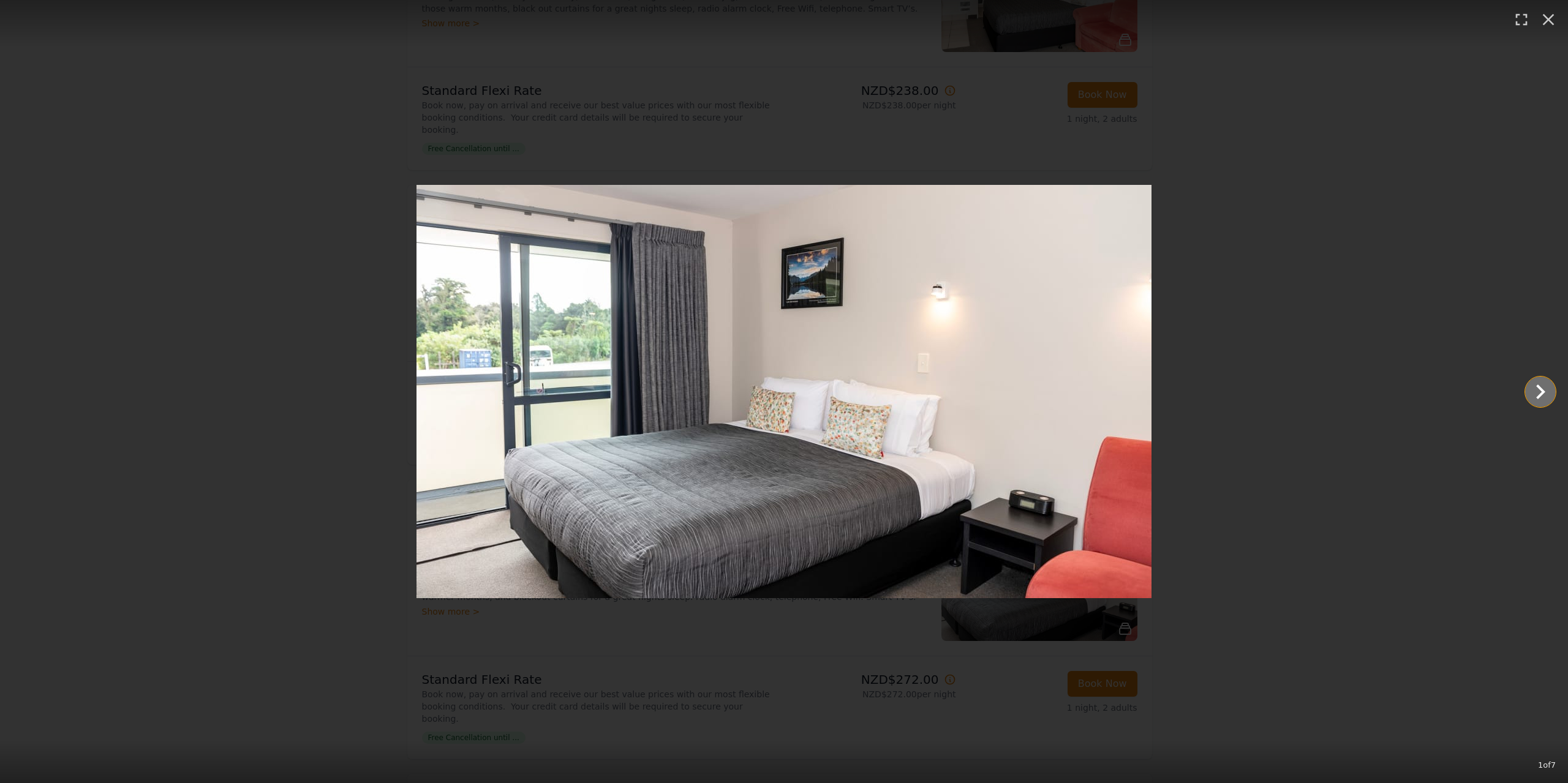
click at [1548, 390] on icon "Show slide 2 of 7" at bounding box center [1540, 392] width 30 height 30
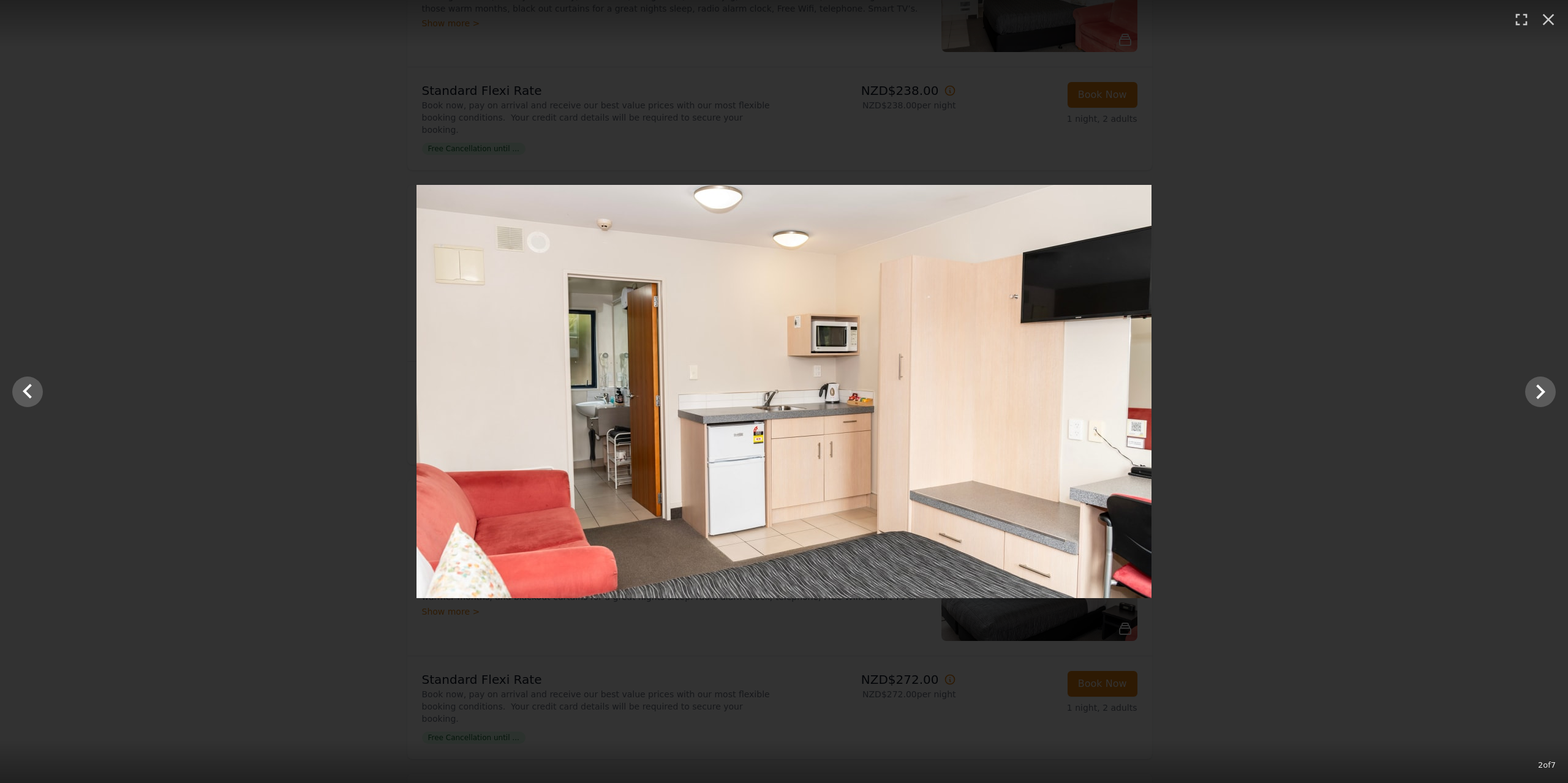
click at [1540, 409] on div at bounding box center [784, 391] width 1568 height 413
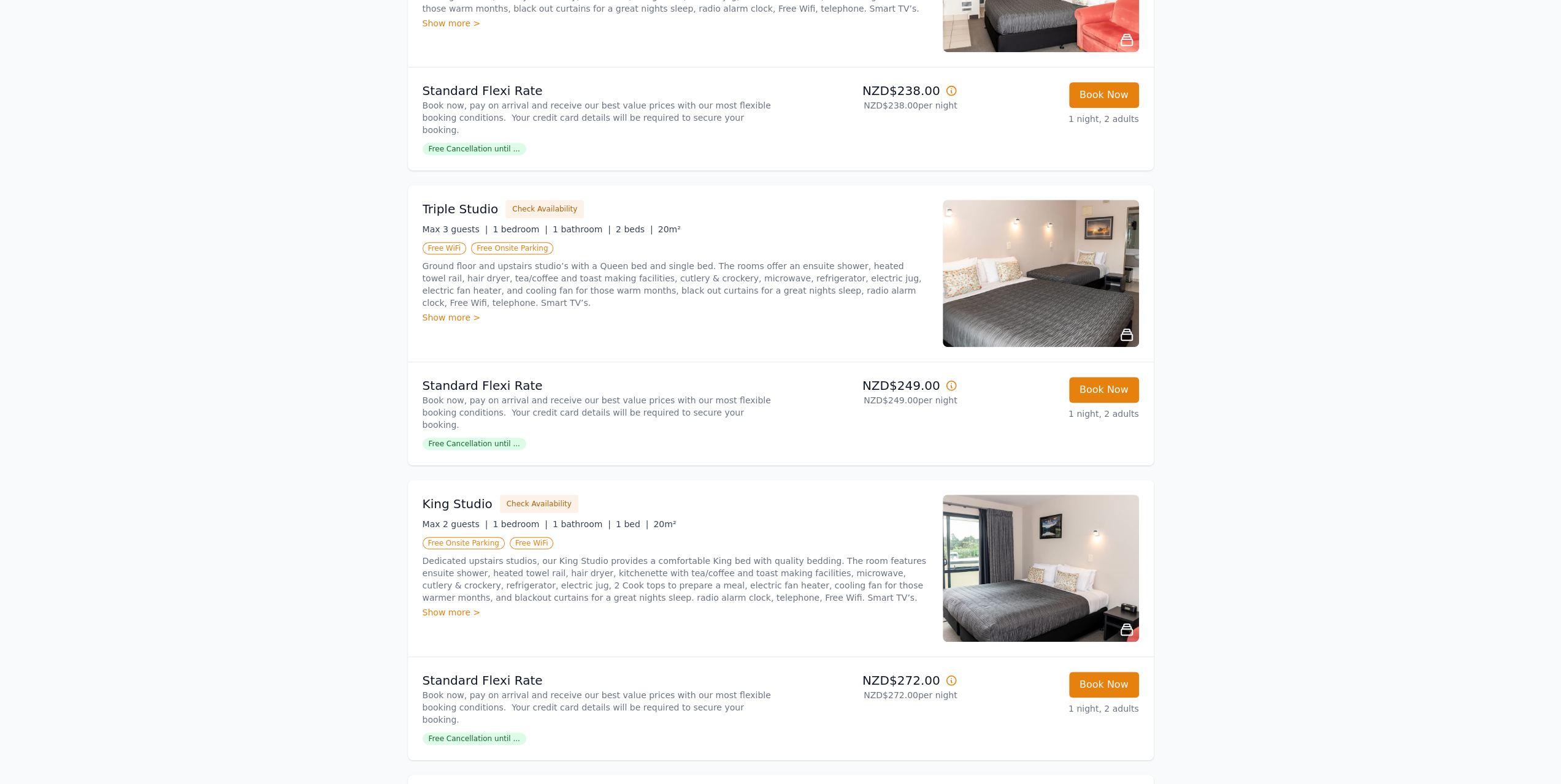
click at [1013, 232] on img at bounding box center [1041, 274] width 196 height 147
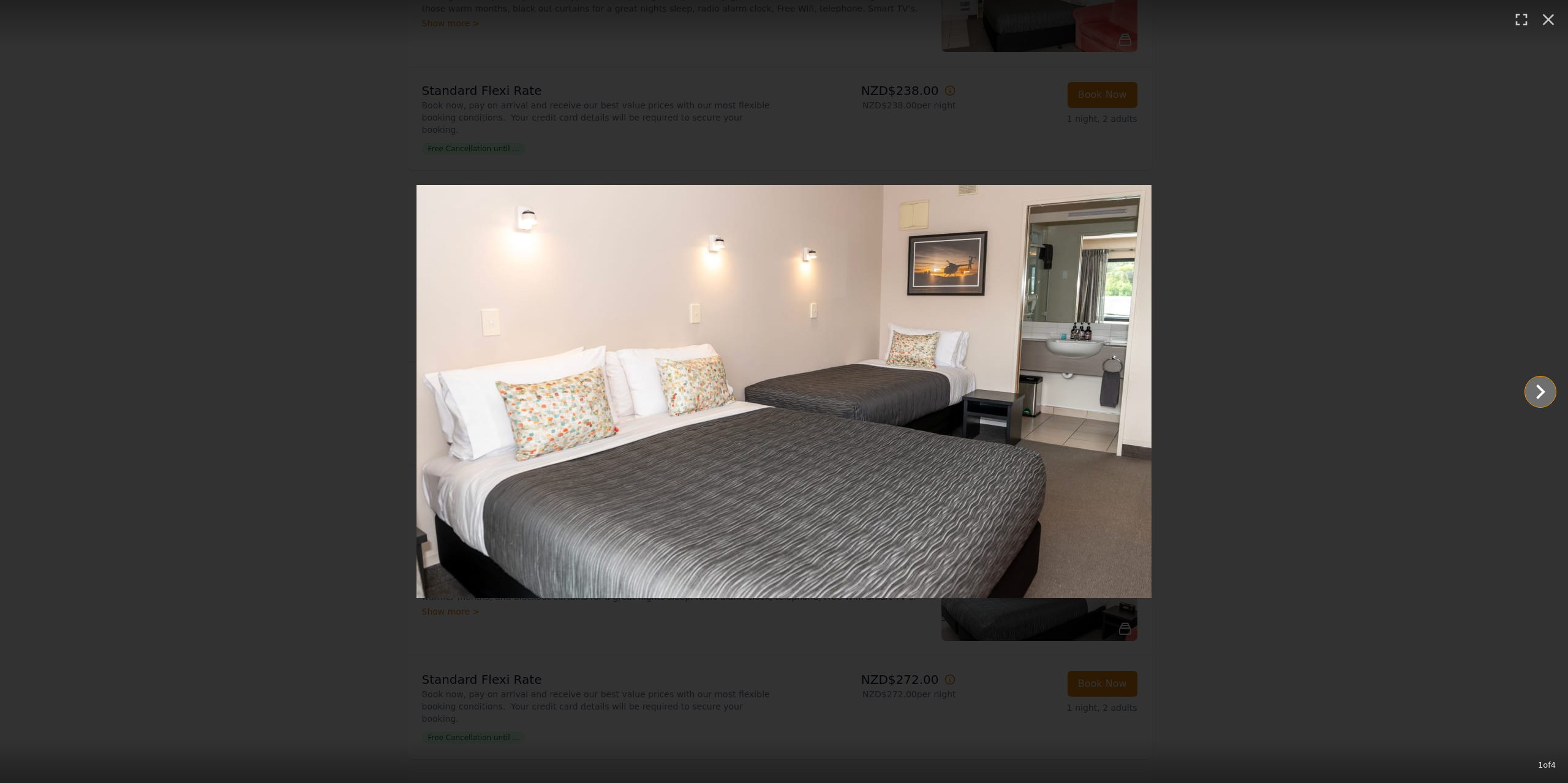
click at [1540, 396] on icon "Show slide 2 of 4" at bounding box center [1541, 392] width 9 height 14
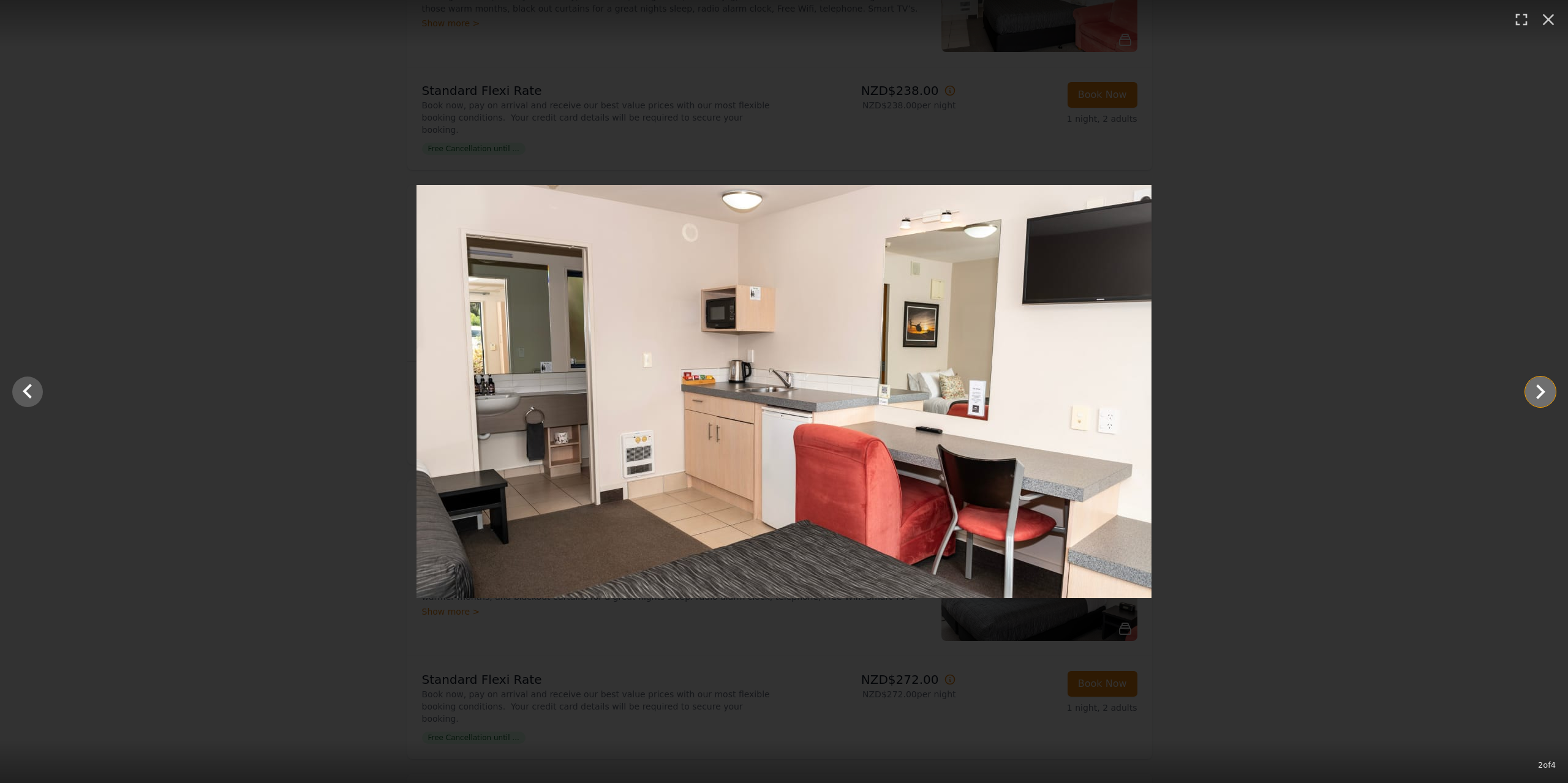
click at [1540, 396] on icon "Show slide 3 of 4" at bounding box center [1541, 392] width 9 height 14
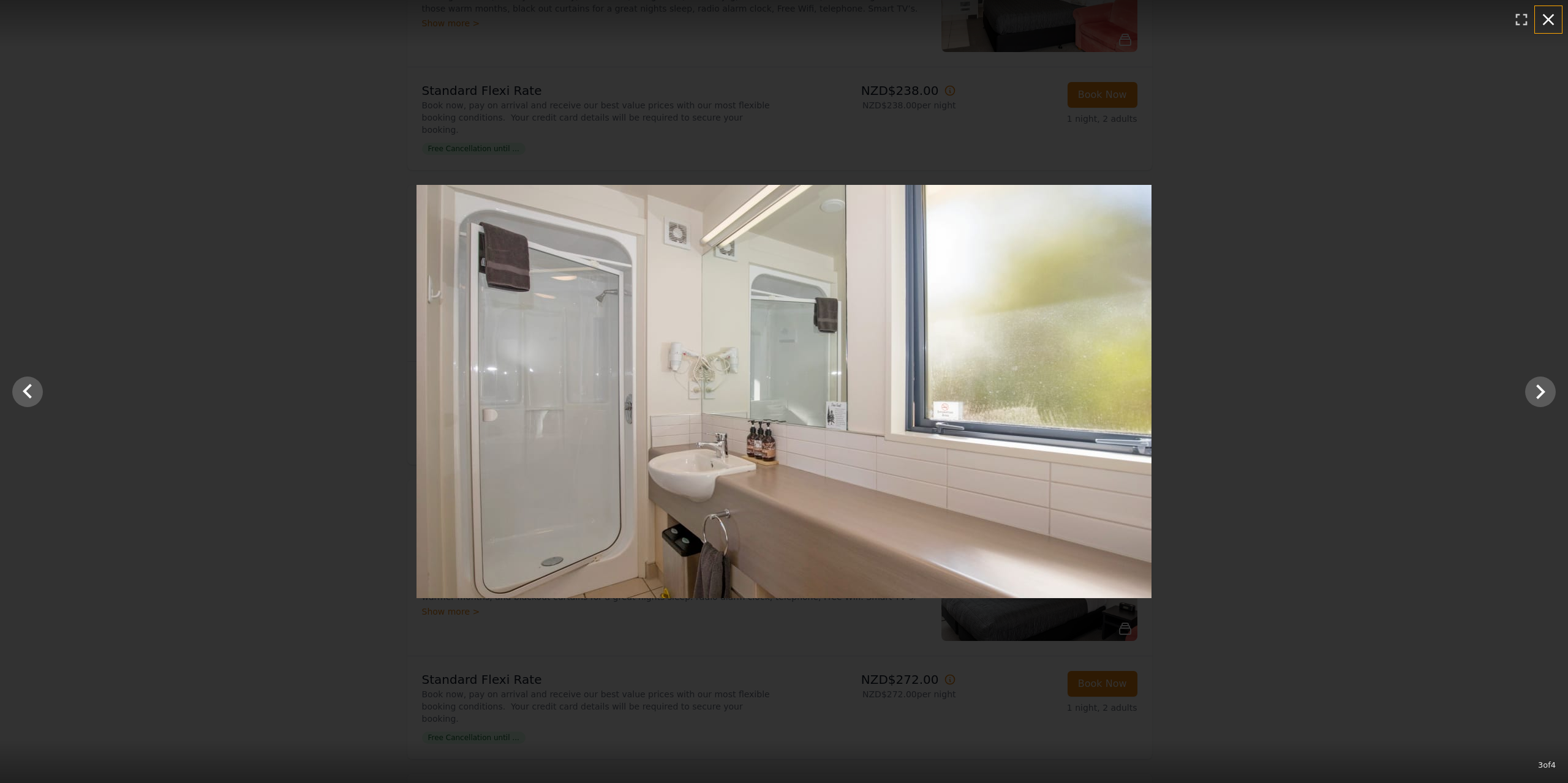
click at [1556, 28] on icon "button" at bounding box center [1548, 20] width 20 height 20
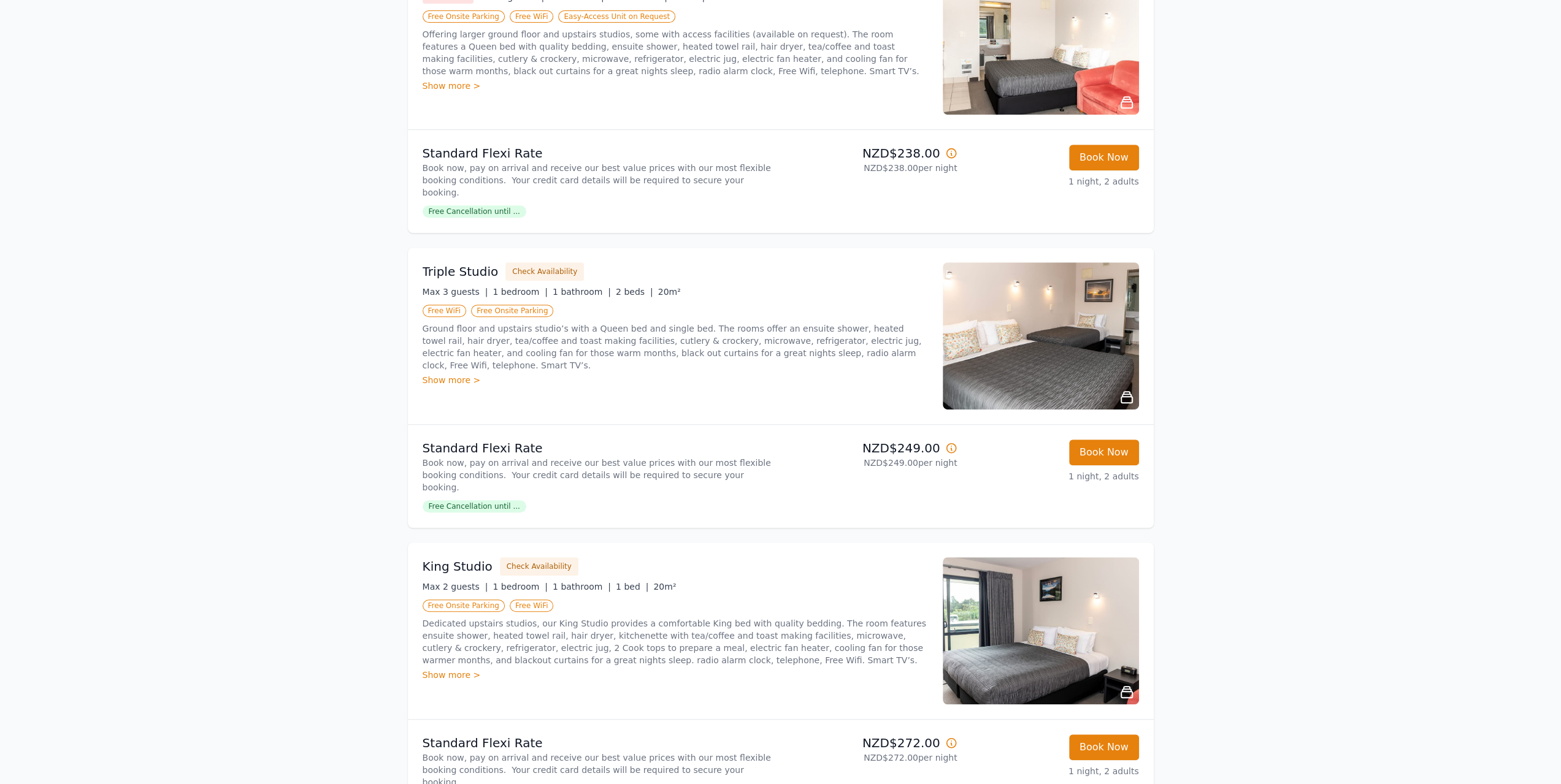
scroll to position [552, 0]
